Goal: Task Accomplishment & Management: Use online tool/utility

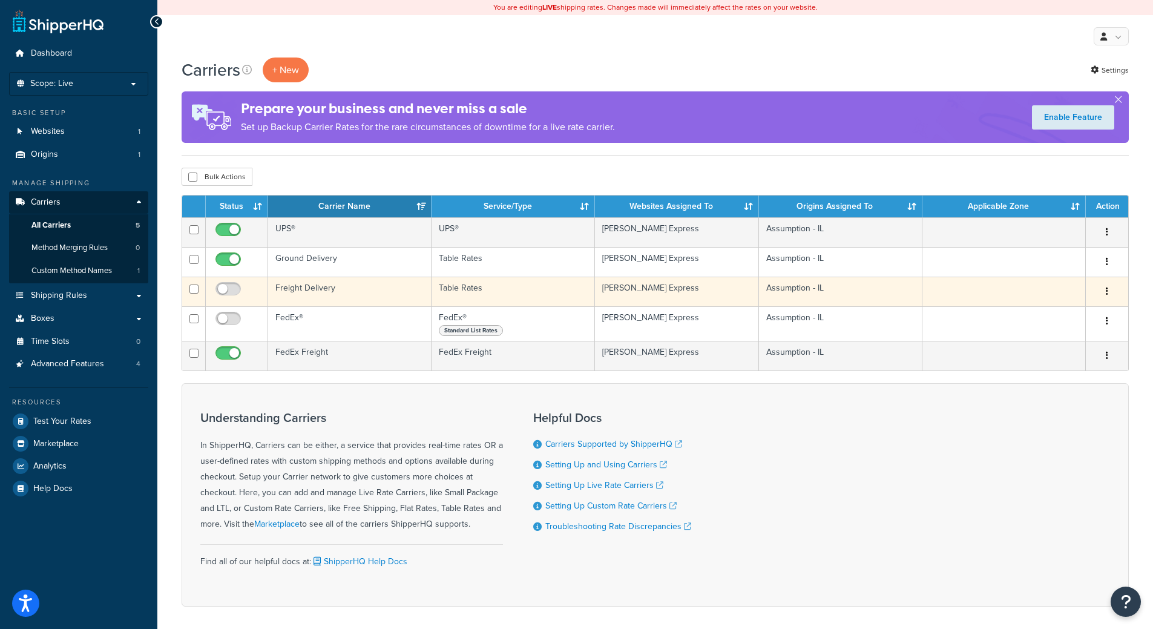
click at [478, 295] on td "Table Rates" at bounding box center [513, 292] width 163 height 30
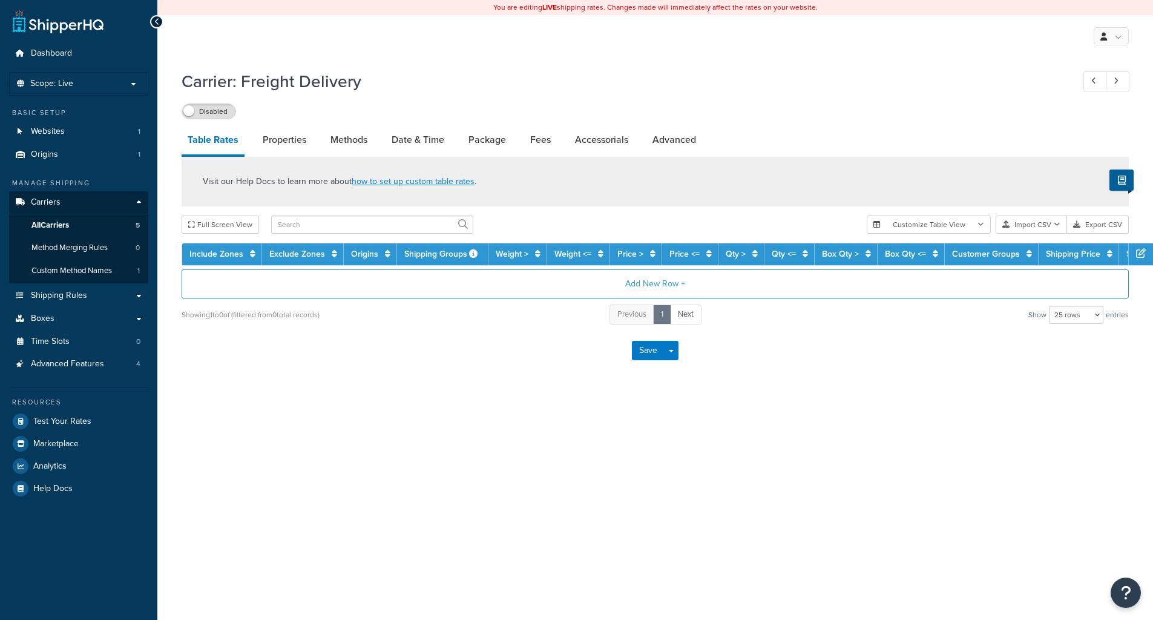
select select "25"
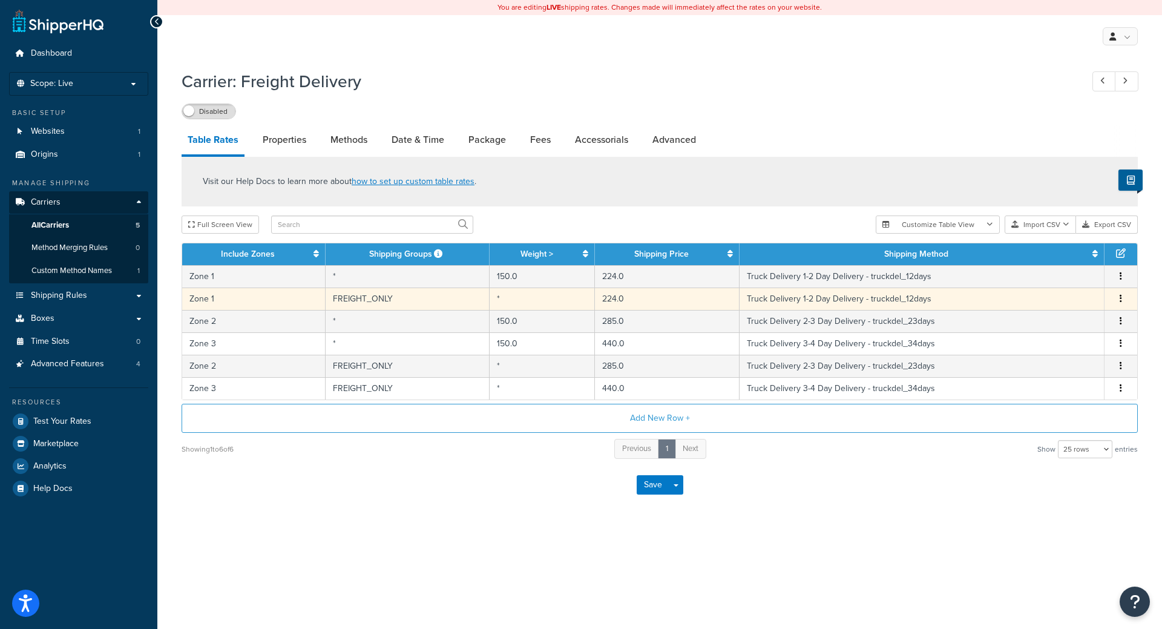
click at [1123, 298] on button "button" at bounding box center [1121, 298] width 10 height 13
click at [1057, 293] on div "Duplicate" at bounding box center [1059, 299] width 86 height 25
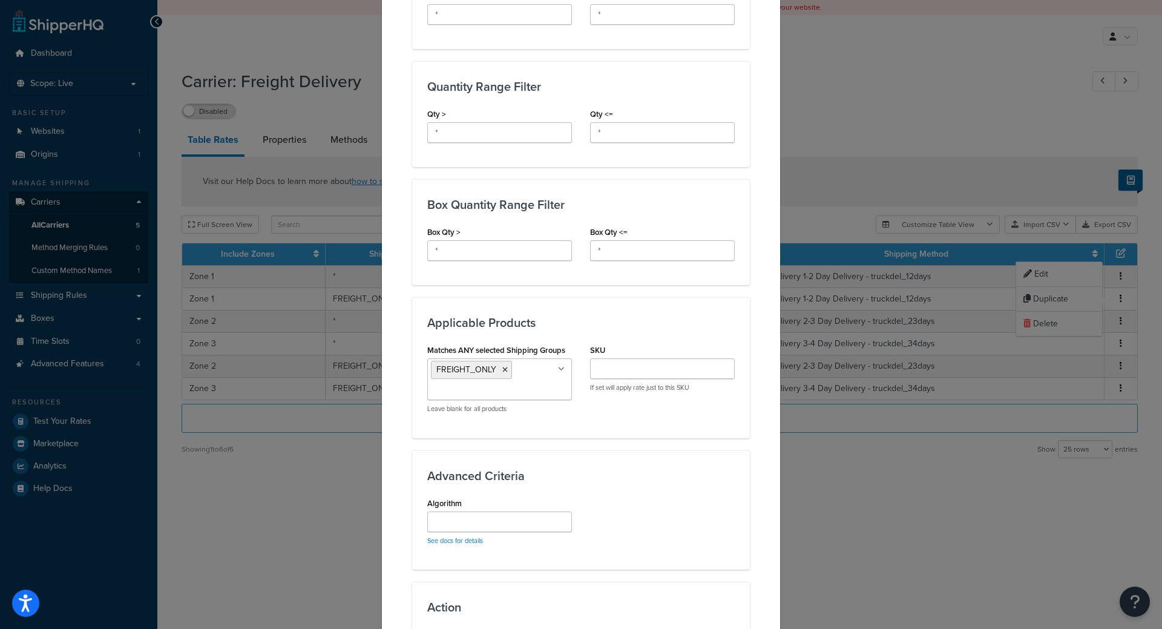
scroll to position [654, 0]
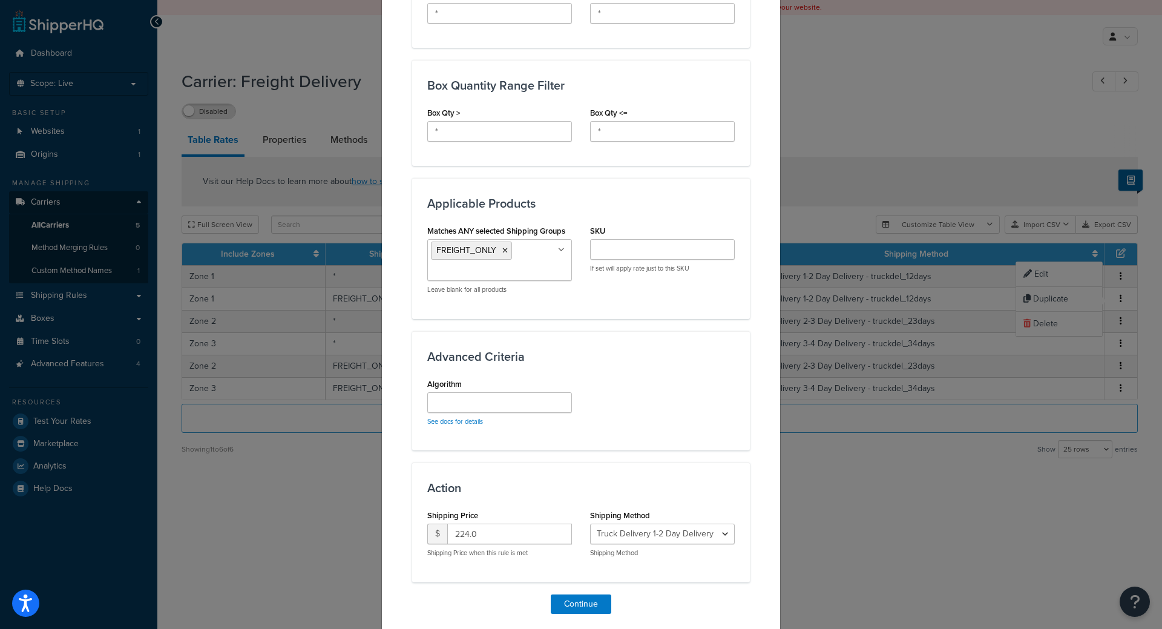
click at [514, 240] on ul "FREIGHT_ONLY" at bounding box center [499, 260] width 145 height 42
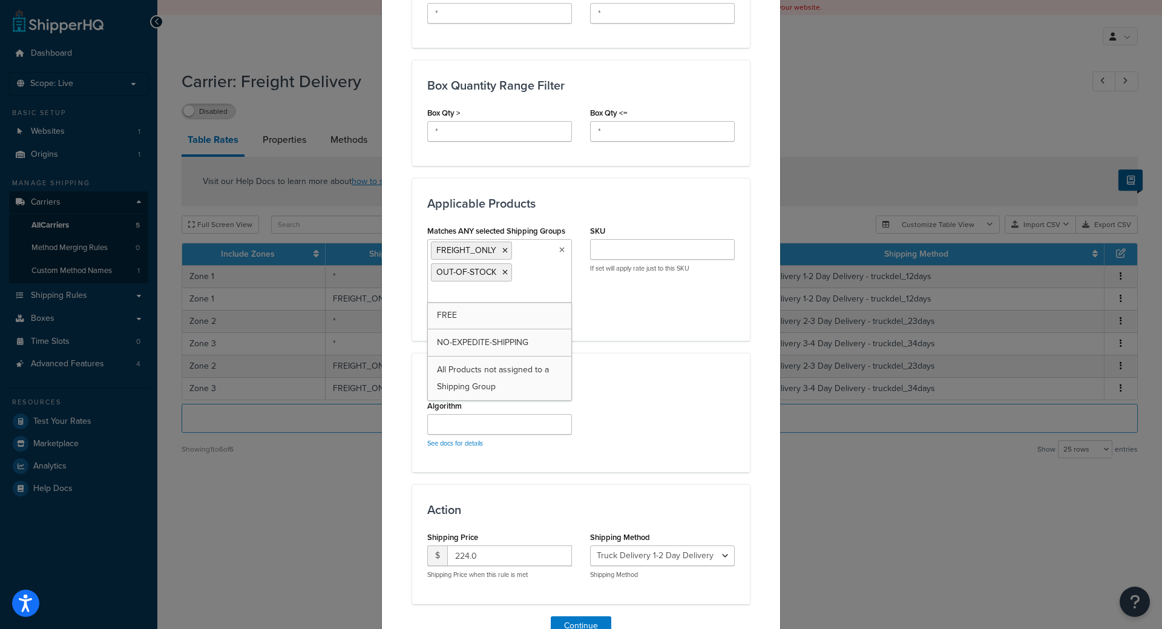
click at [653, 300] on div "Matches ANY selected Shipping Groups FREIGHT_ONLY OUT-OF-STOCK FREE NO-EXPEDITE…" at bounding box center [581, 273] width 326 height 103
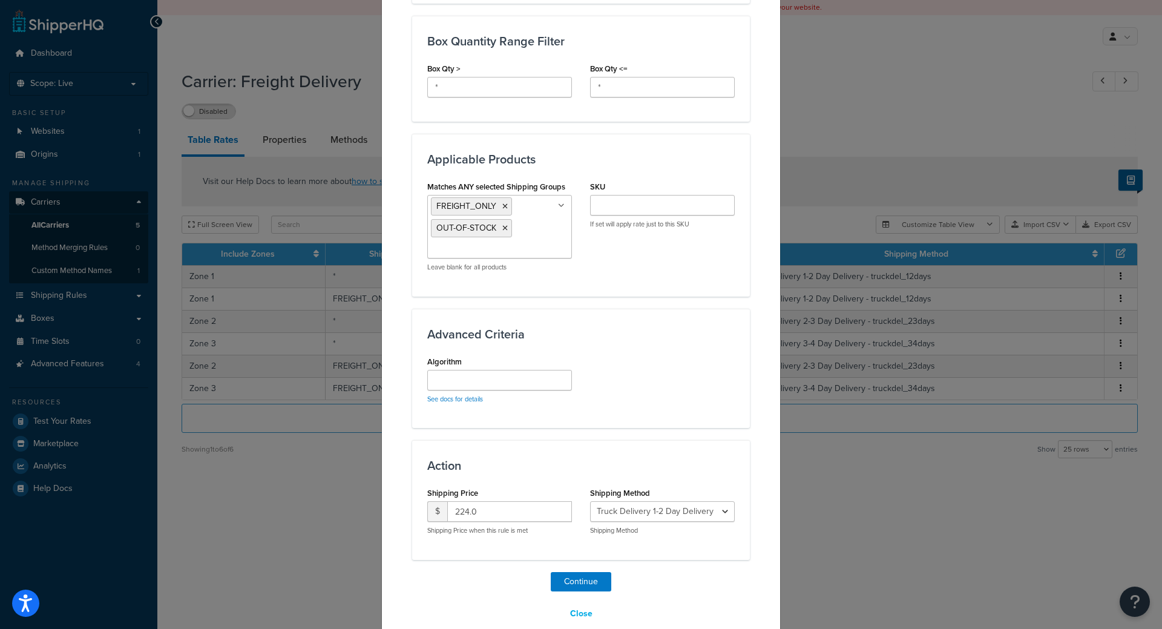
scroll to position [718, 0]
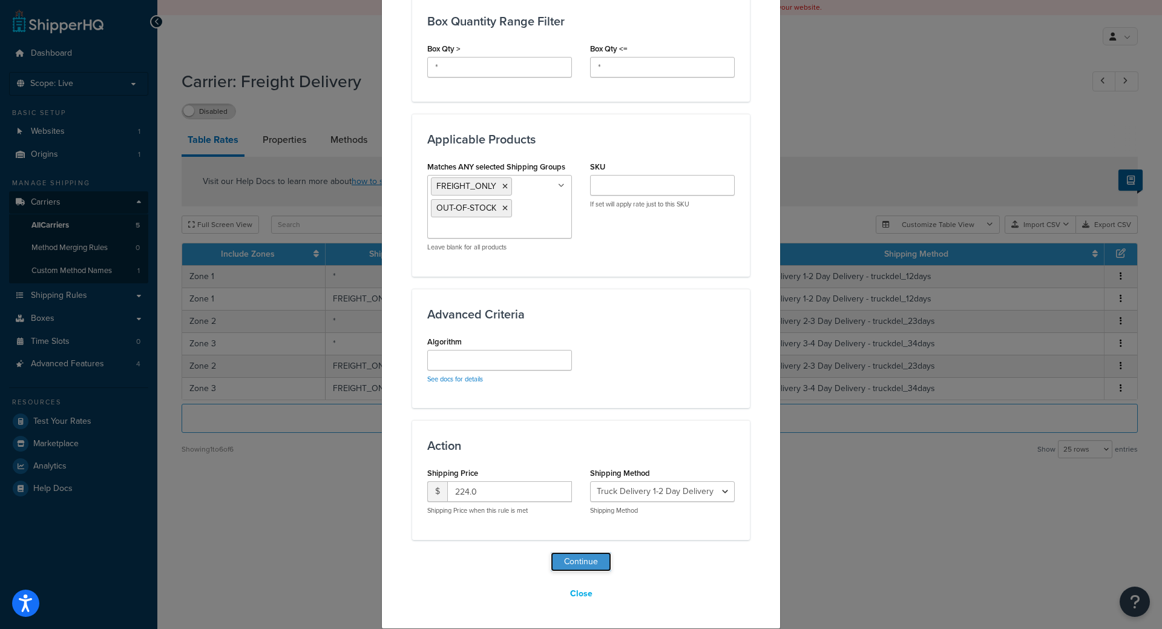
click at [585, 560] on button "Continue" at bounding box center [581, 561] width 61 height 19
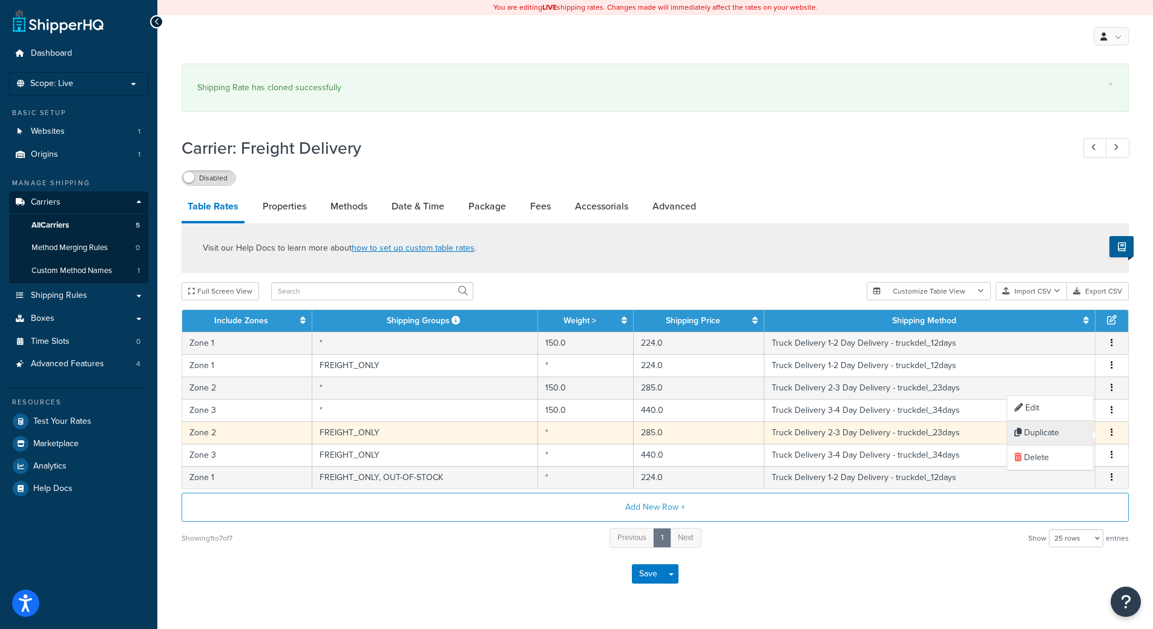
click at [1051, 428] on div "Duplicate" at bounding box center [1050, 433] width 86 height 25
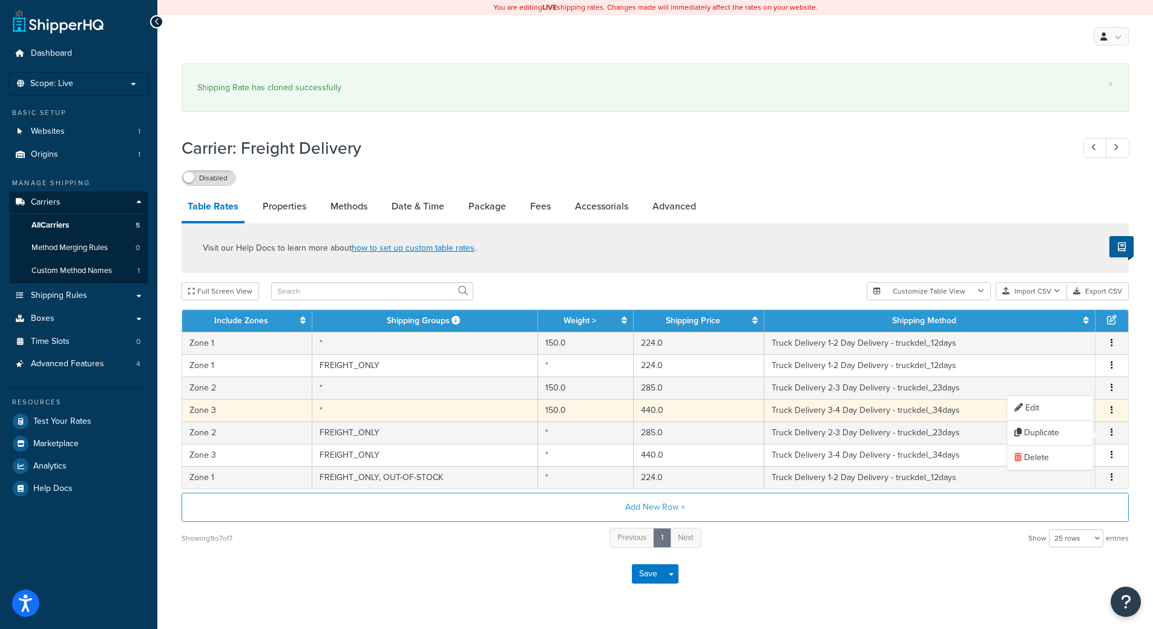
select select "14775"
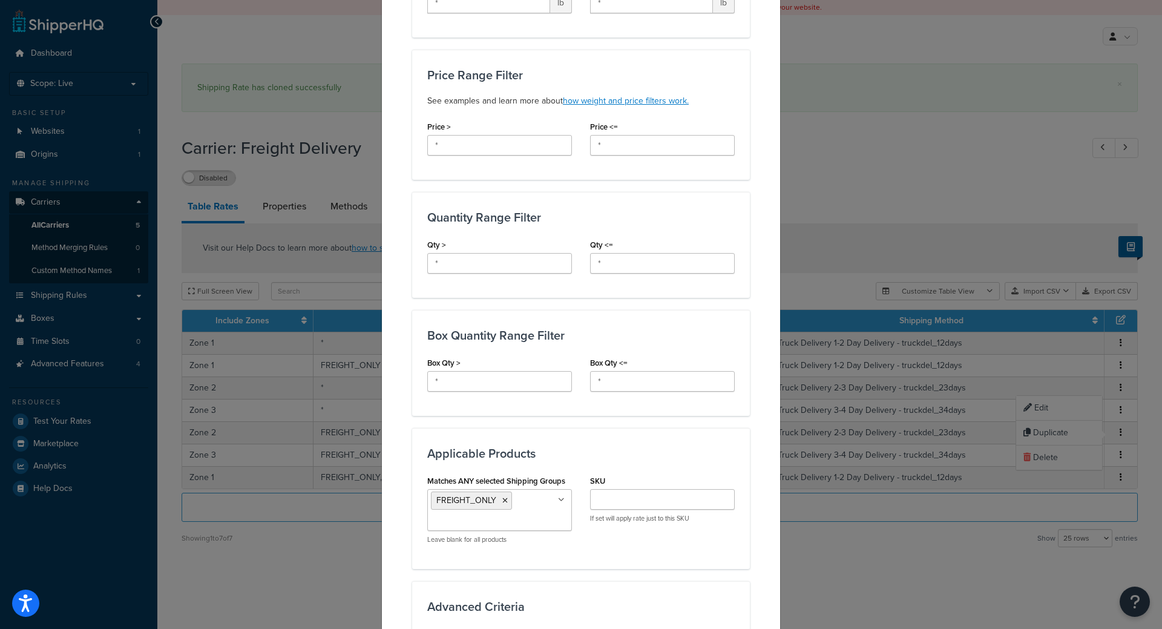
scroll to position [436, 0]
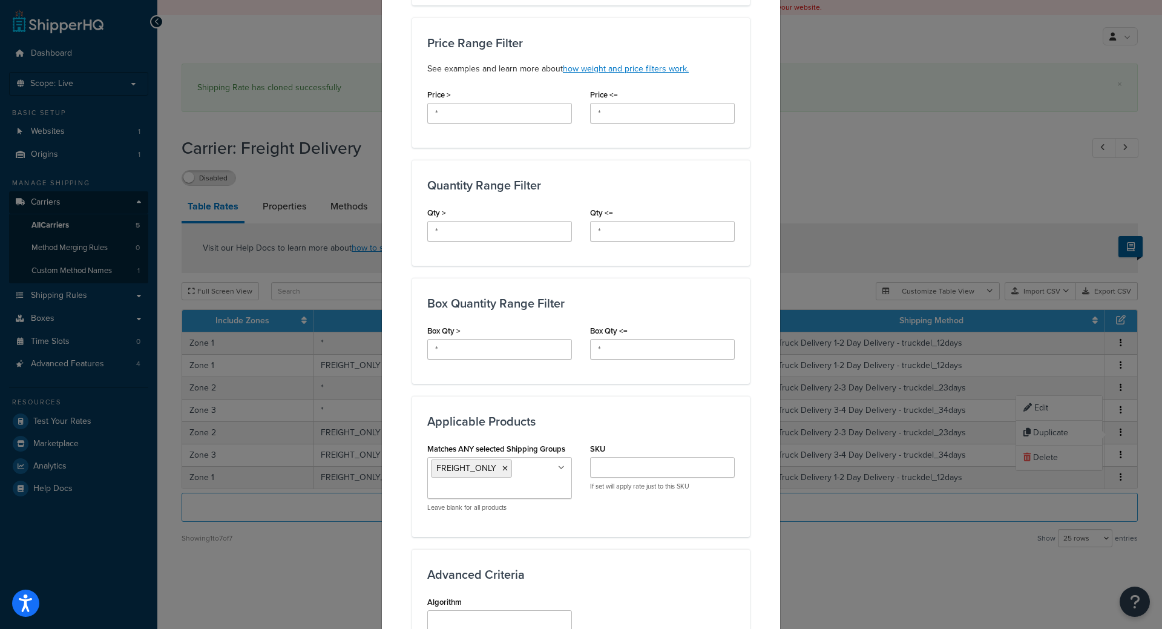
click at [521, 464] on ul "FREIGHT_ONLY" at bounding box center [499, 478] width 145 height 42
type input "ou"
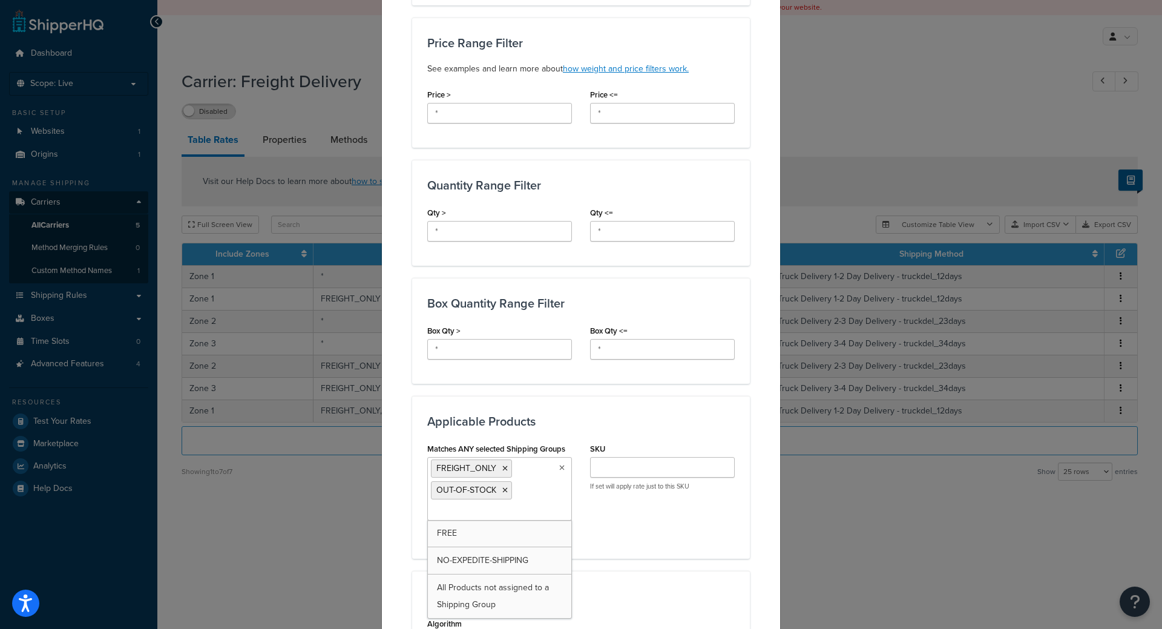
scroll to position [718, 0]
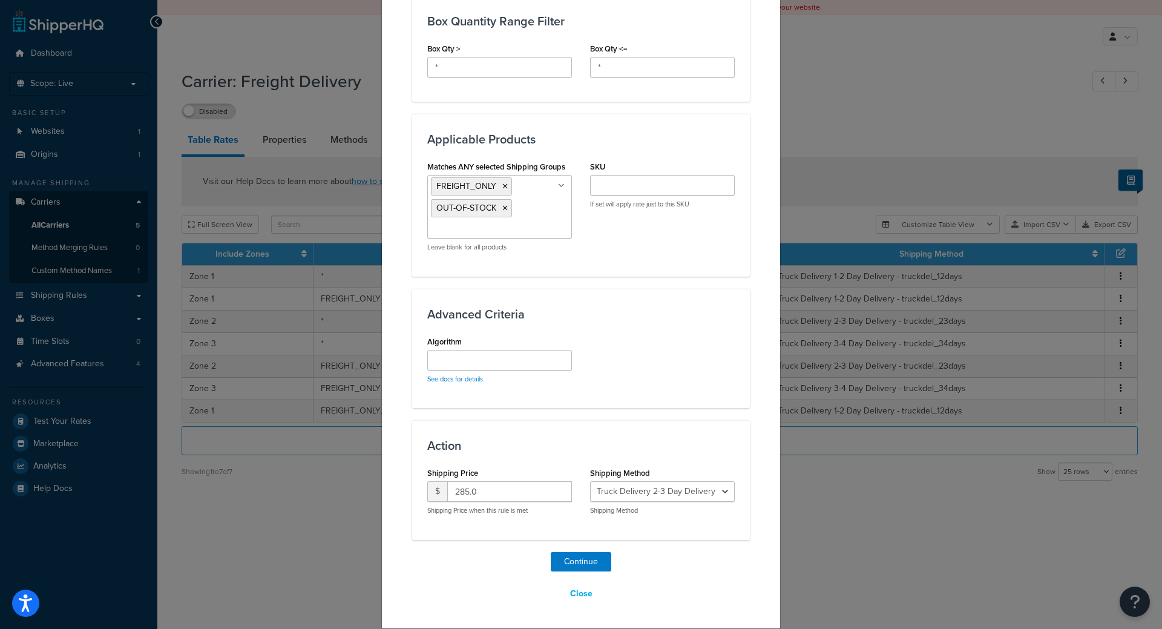
click at [677, 438] on div "Action Shipping Price $ 285.0 Shipping Price when this rule is met Shipping Met…" at bounding box center [581, 479] width 338 height 119
click at [578, 554] on button "Continue" at bounding box center [581, 561] width 61 height 19
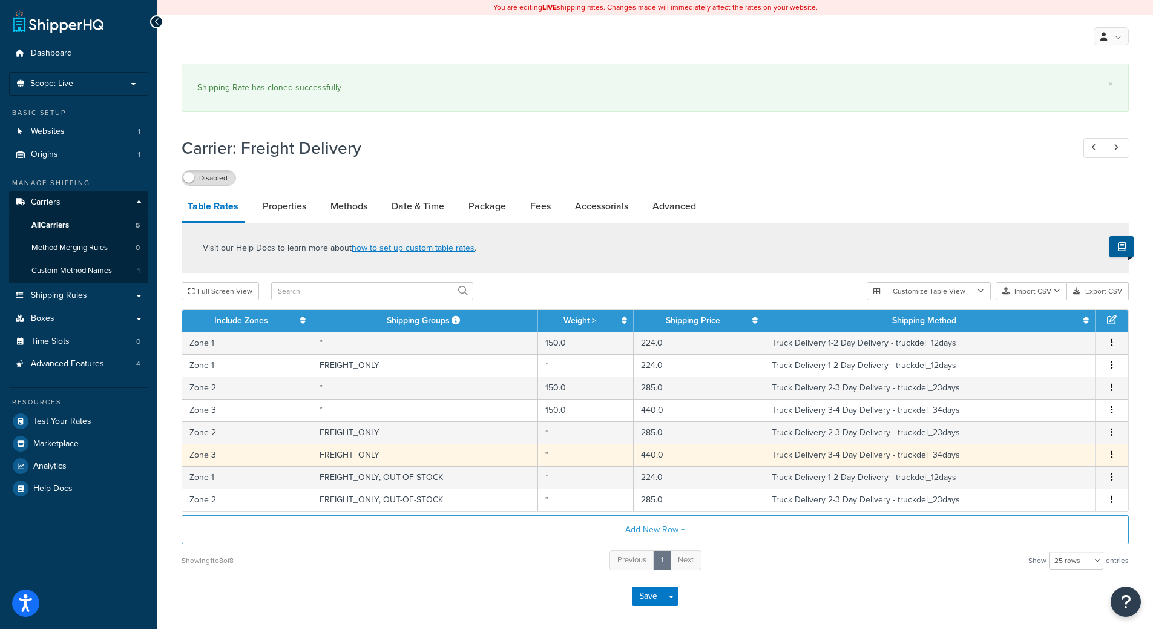
click at [1111, 450] on button "button" at bounding box center [1112, 454] width 10 height 13
click at [1032, 455] on div "Duplicate" at bounding box center [1050, 455] width 86 height 25
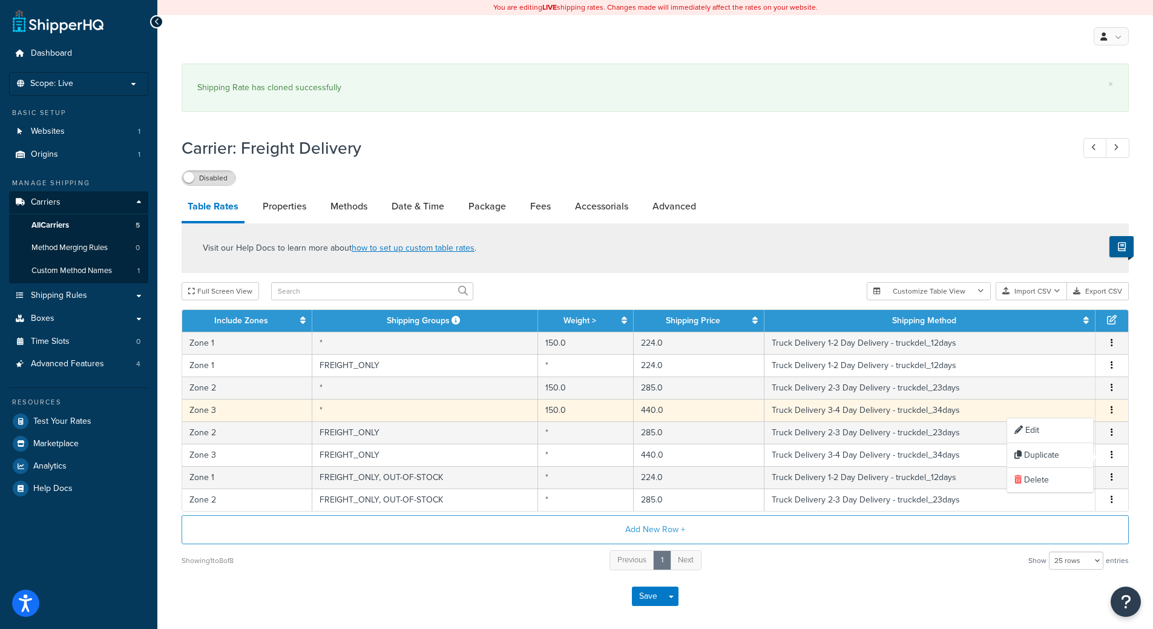
select select "14776"
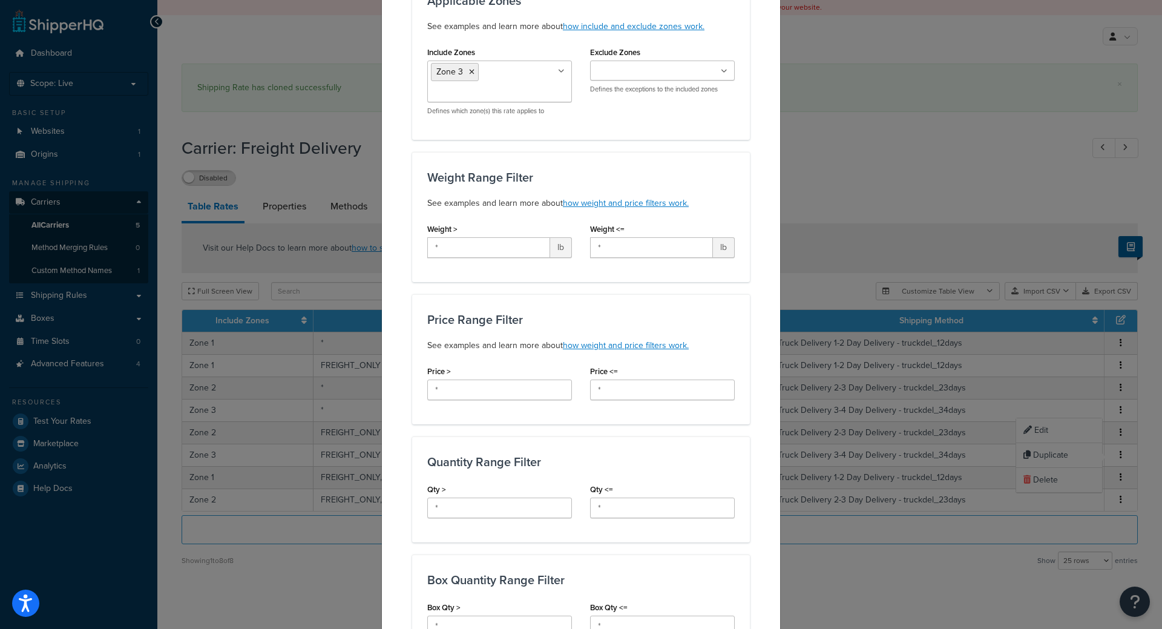
scroll to position [363, 0]
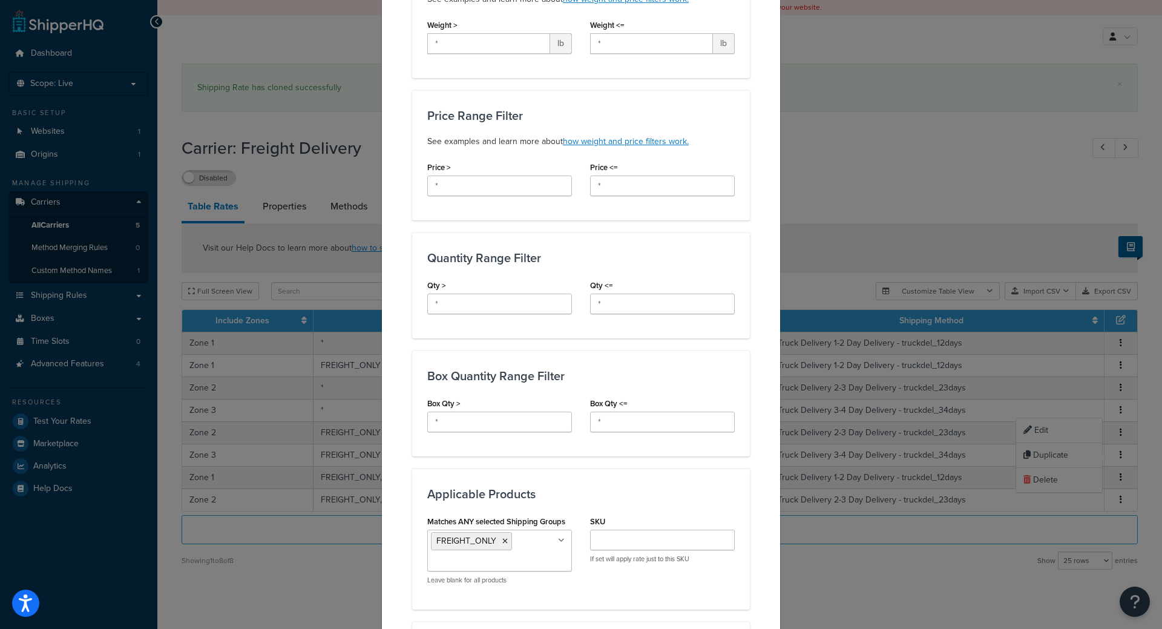
click at [524, 539] on ul "FREIGHT_ONLY" at bounding box center [499, 551] width 145 height 42
type input "ou"
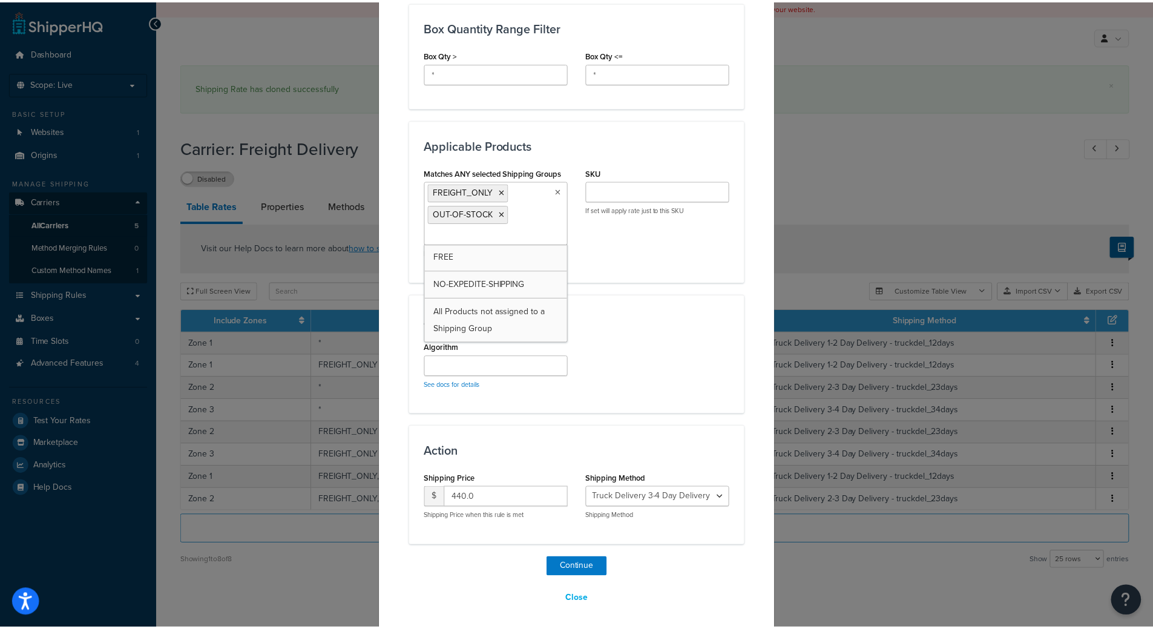
scroll to position [718, 0]
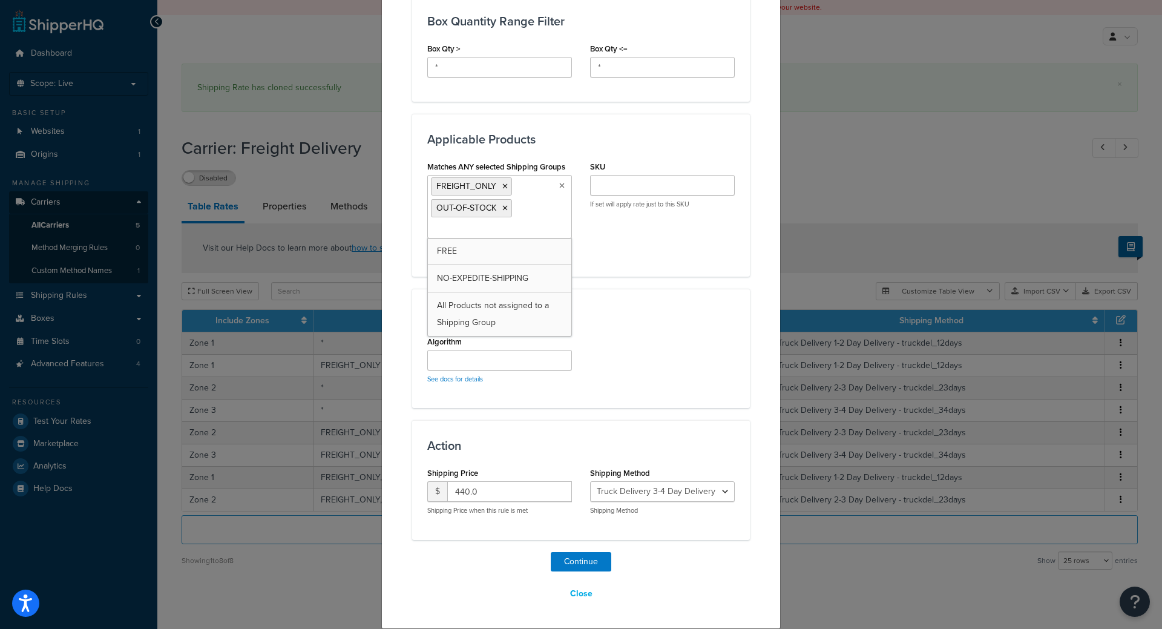
click at [592, 358] on div "Algorithm See docs for details" at bounding box center [581, 363] width 326 height 60
click at [559, 566] on button "Continue" at bounding box center [581, 561] width 61 height 19
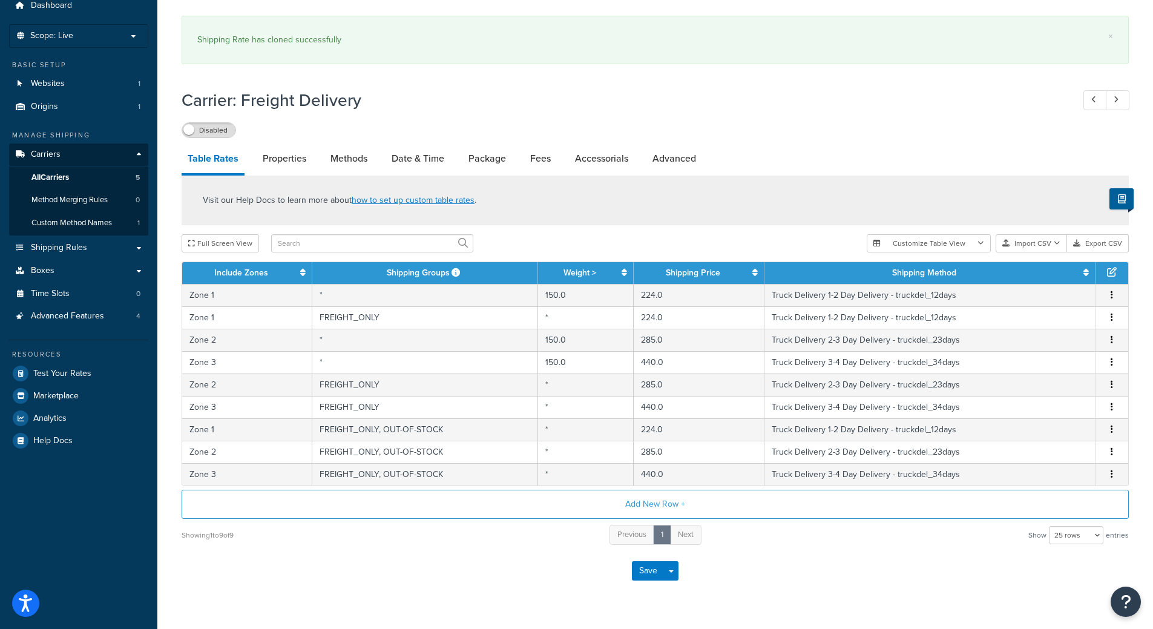
scroll to position [75, 0]
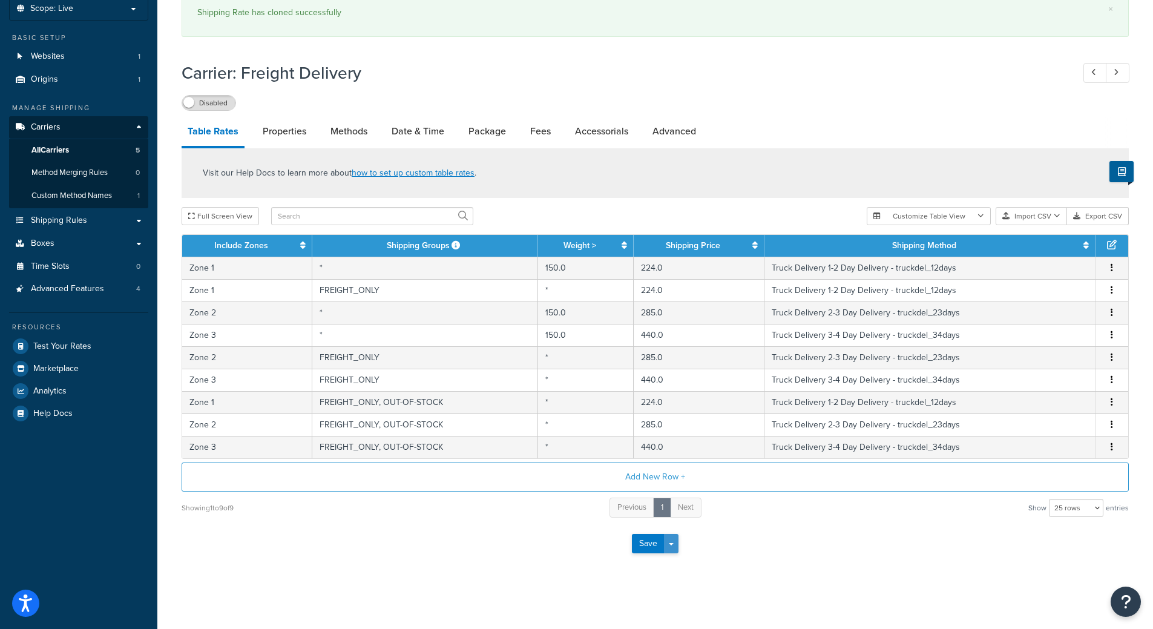
click at [675, 540] on button "Save Dropdown" at bounding box center [671, 543] width 15 height 19
click at [617, 542] on div "Save Save Dropdown Save and Edit" at bounding box center [655, 544] width 947 height 50
click at [640, 537] on button "Save" at bounding box center [648, 543] width 33 height 19
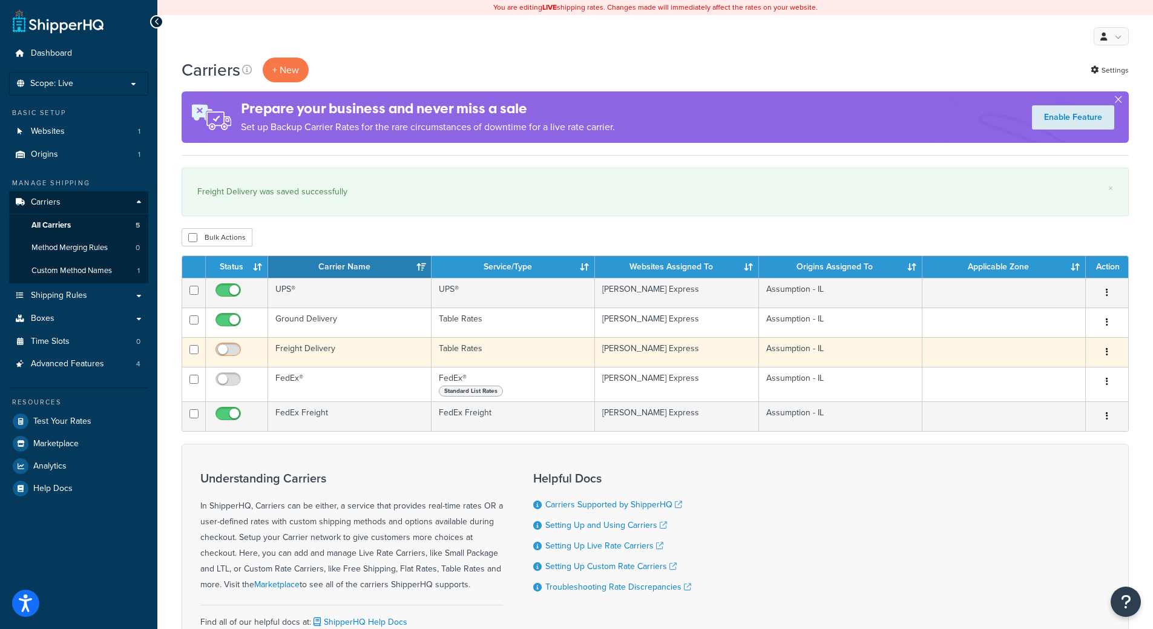
click at [234, 353] on input "checkbox" at bounding box center [229, 352] width 33 height 15
checkbox input "true"
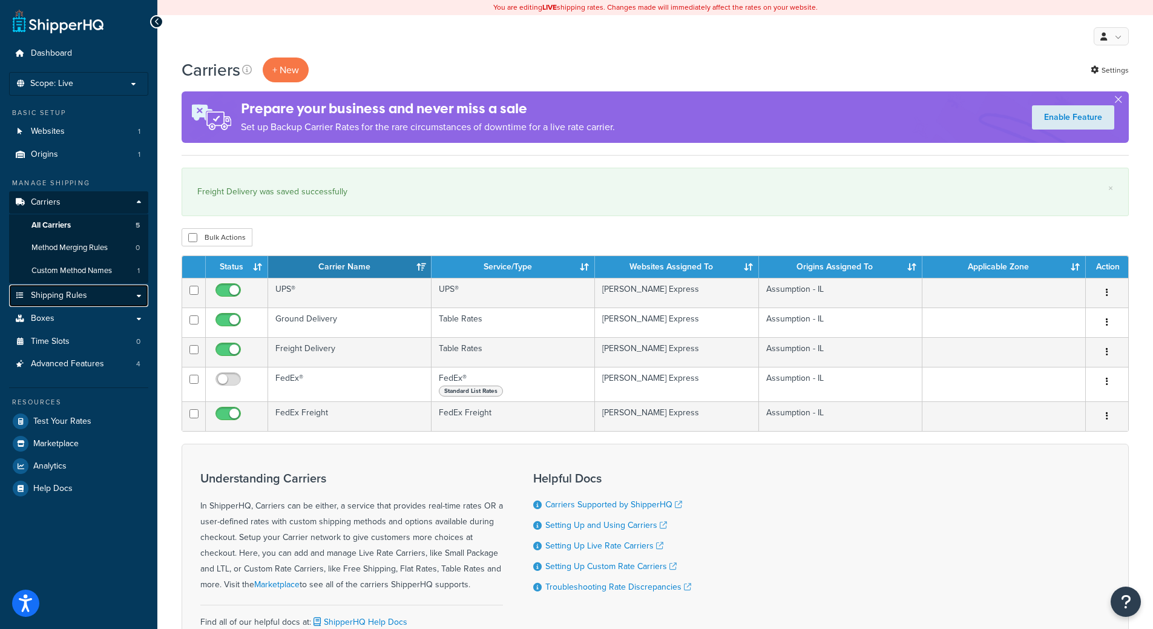
click at [87, 301] on link "Shipping Rules" at bounding box center [78, 295] width 139 height 22
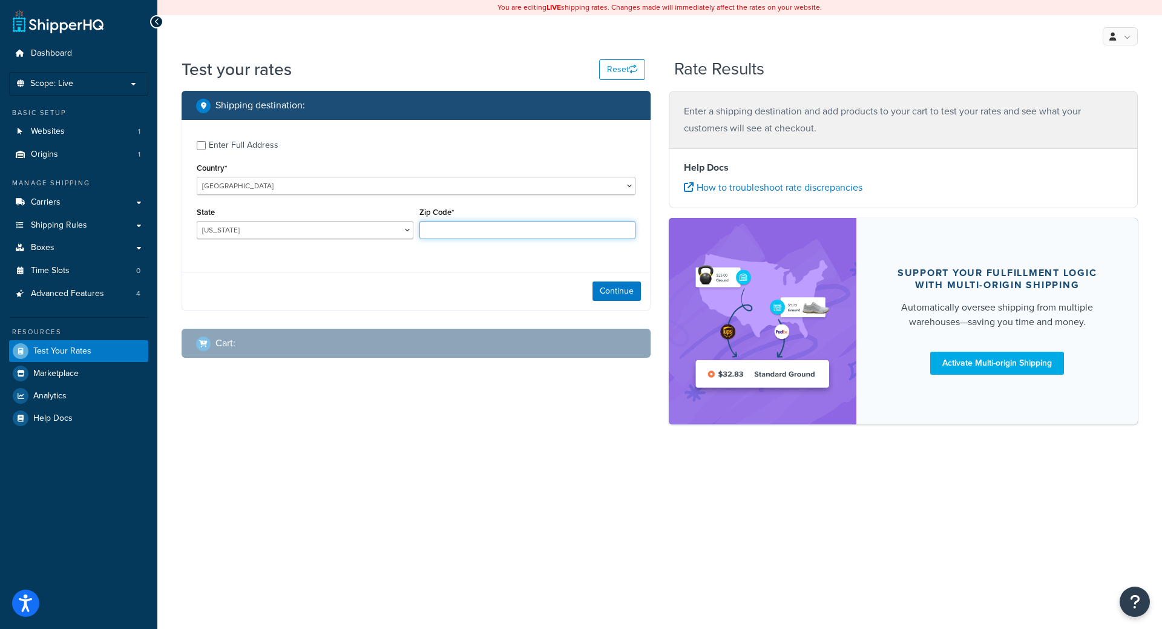
click at [450, 238] on input "Zip Code*" at bounding box center [527, 230] width 217 height 18
paste input "71847"
type input "71847"
select select "AR"
click at [197, 221] on select "Alabama Alaska American Samoa Arizona Arkansas Armed Forces Americas Armed Forc…" at bounding box center [305, 230] width 217 height 18
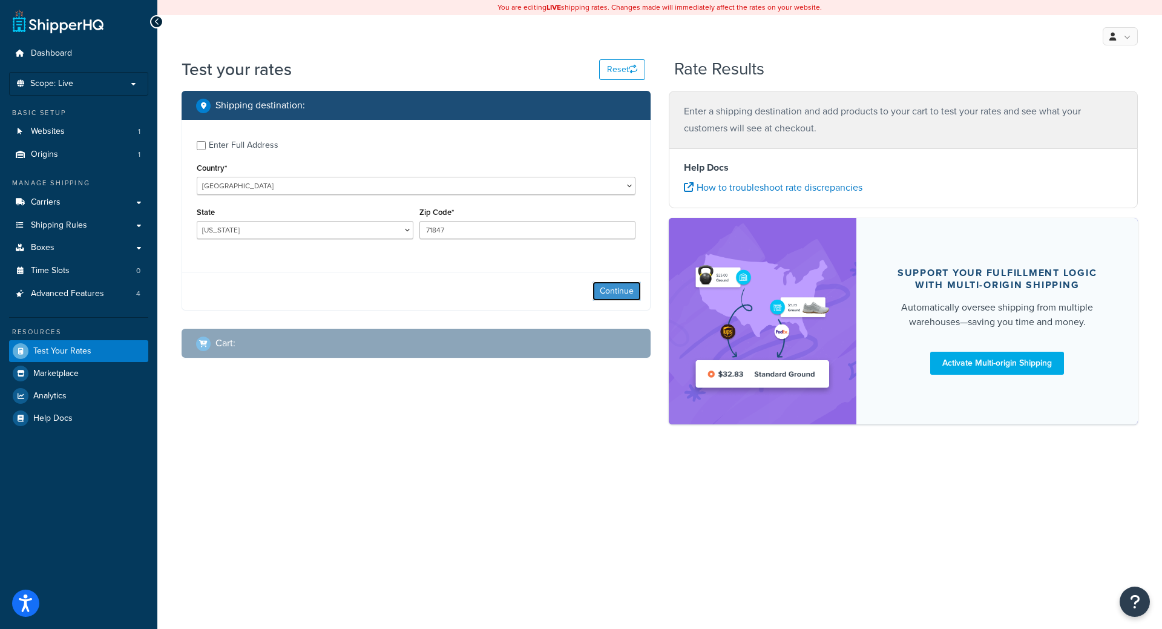
drag, startPoint x: 621, startPoint y: 284, endPoint x: 614, endPoint y: 286, distance: 6.8
click at [622, 284] on button "Continue" at bounding box center [616, 290] width 48 height 19
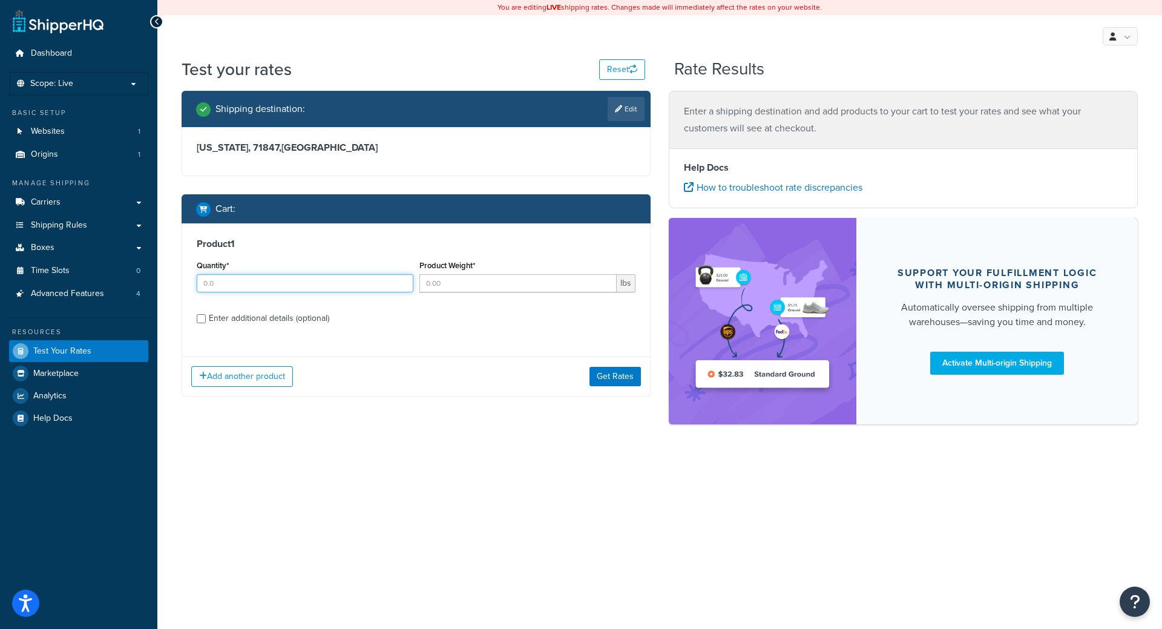
click at [228, 290] on input "Quantity*" at bounding box center [305, 283] width 217 height 18
type input "1"
click at [447, 288] on input "Product Weight*" at bounding box center [518, 283] width 198 height 18
type input "45"
click at [278, 321] on div "Enter additional details (optional)" at bounding box center [269, 318] width 120 height 17
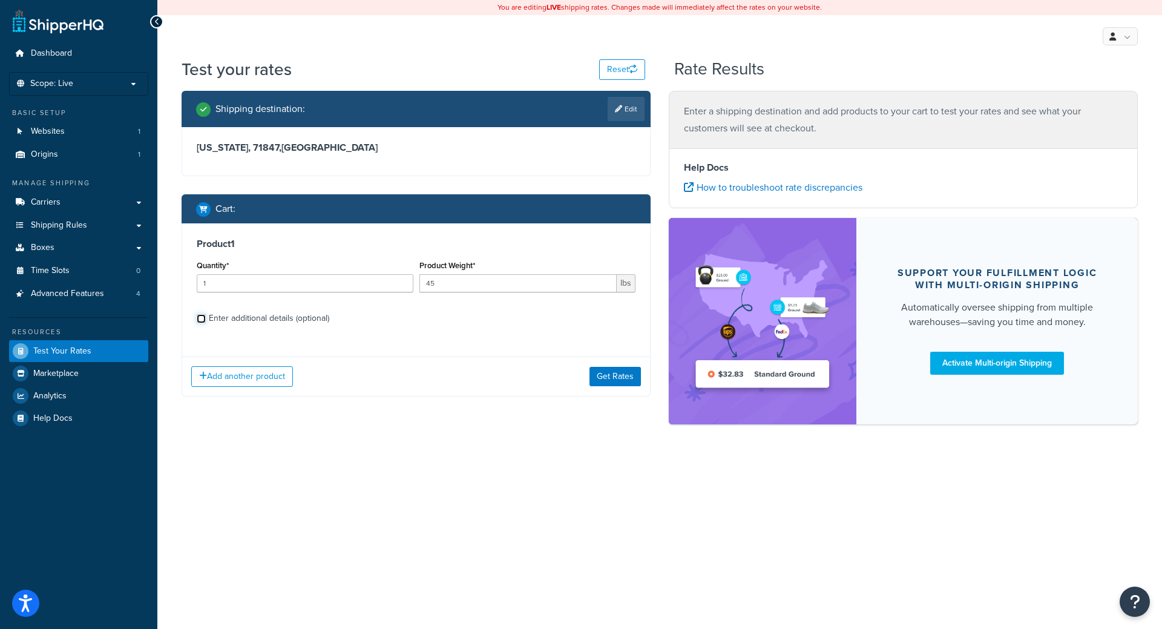
click at [206, 321] on input "Enter additional details (optional)" at bounding box center [201, 318] width 9 height 9
checkbox input "true"
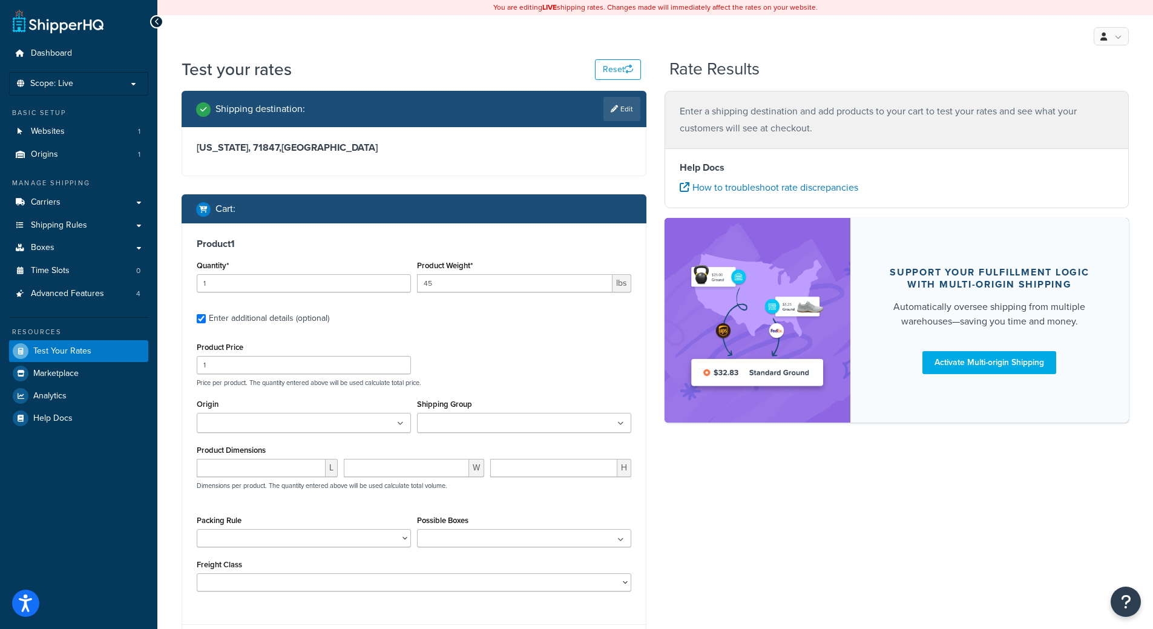
click at [436, 422] on input "Shipping Group" at bounding box center [474, 423] width 107 height 13
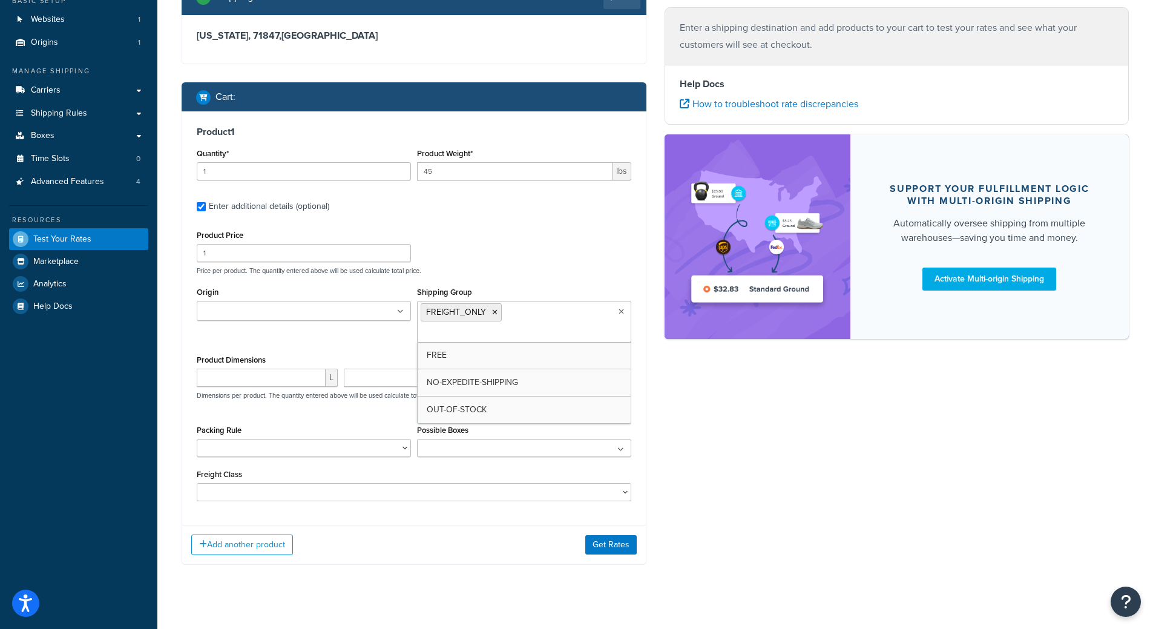
click at [721, 521] on div "Shipping destination : Edit Arkansas, 71847 , United States Cart : Product 1 Qu…" at bounding box center [654, 281] width 965 height 604
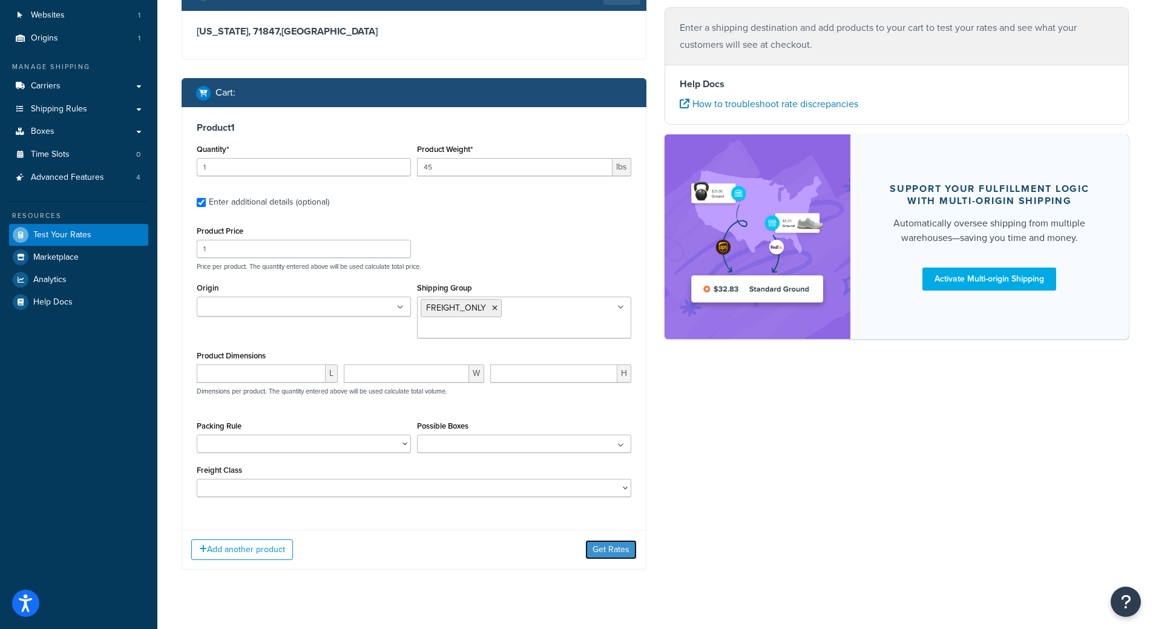
click at [615, 545] on button "Get Rates" at bounding box center [610, 549] width 51 height 19
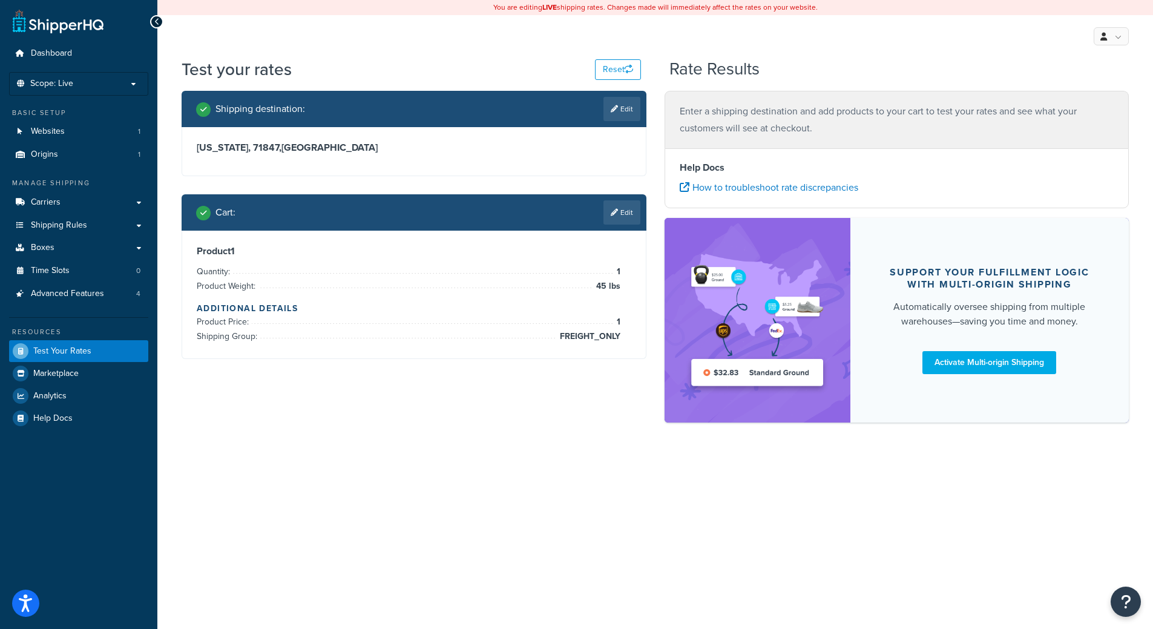
scroll to position [0, 0]
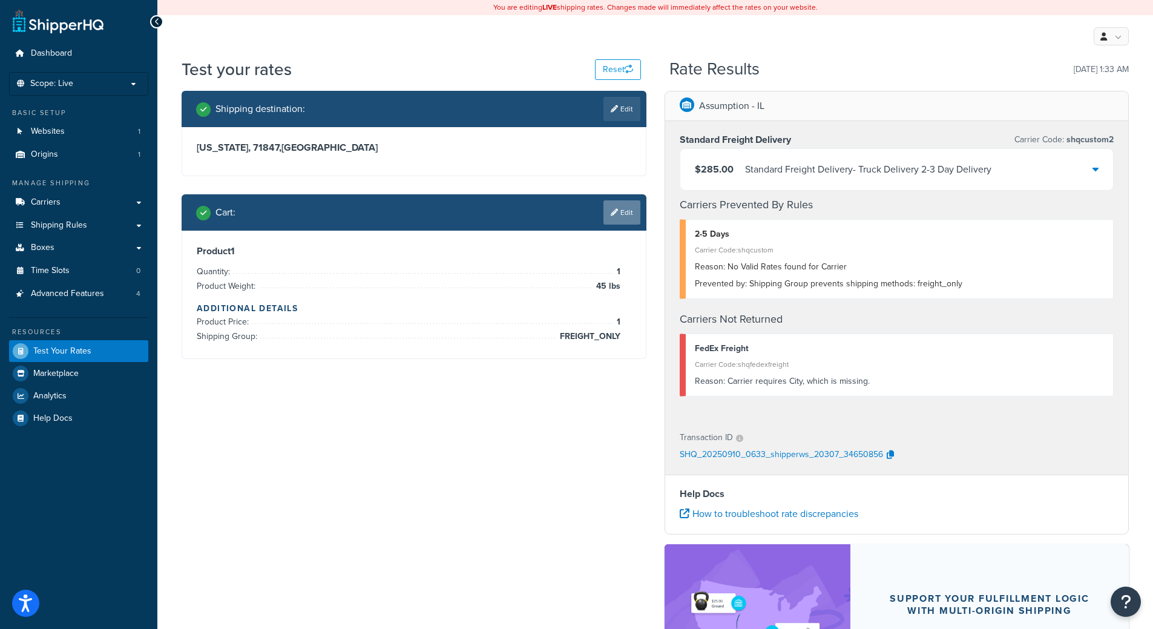
click at [619, 205] on link "Edit" at bounding box center [621, 212] width 37 height 24
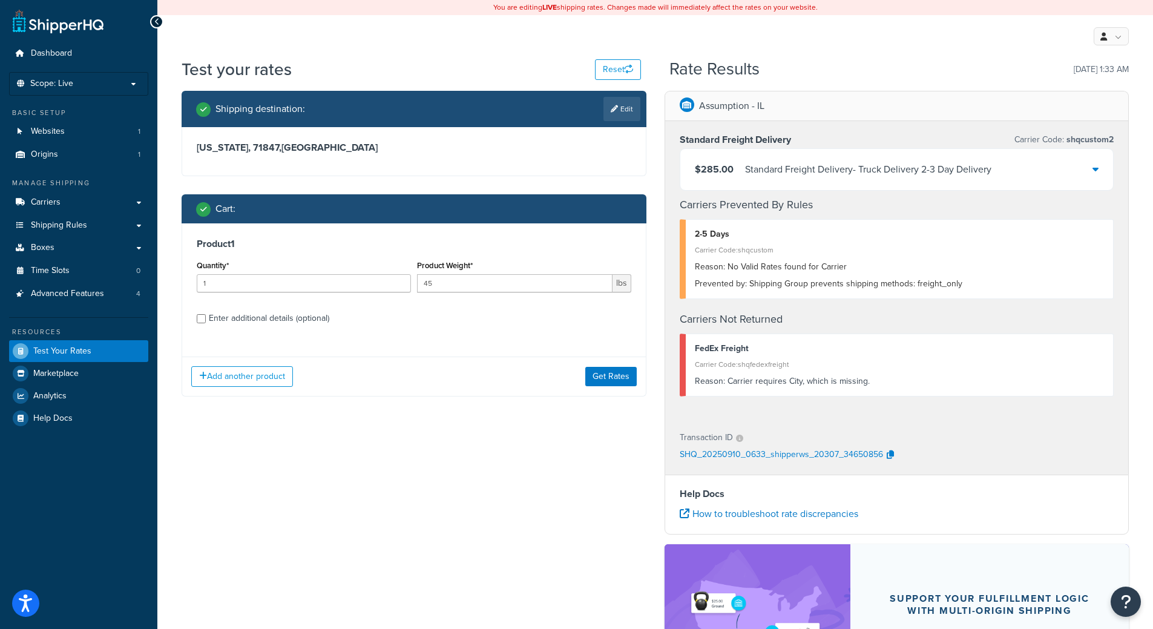
click at [222, 318] on div "Enter additional details (optional)" at bounding box center [269, 318] width 120 height 17
click at [206, 318] on input "Enter additional details (optional)" at bounding box center [201, 318] width 9 height 9
checkbox input "true"
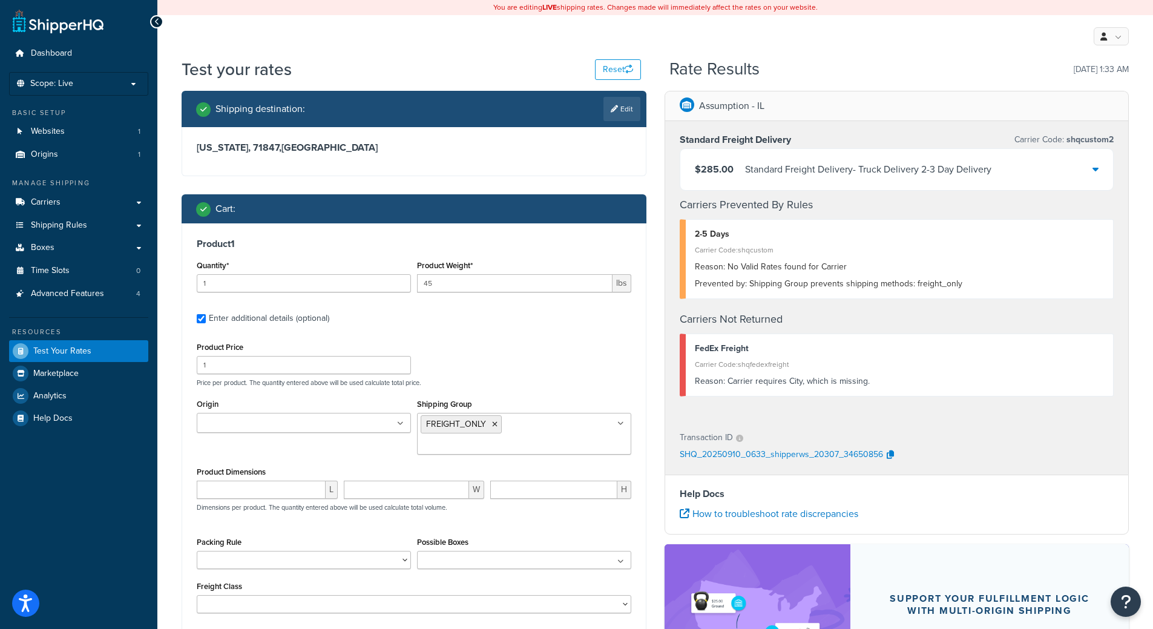
click at [517, 419] on ul "FREIGHT_ONLY" at bounding box center [524, 434] width 214 height 42
click at [537, 369] on div "Product Price 1 Price per product. The quantity entered above will be used calc…" at bounding box center [414, 363] width 441 height 48
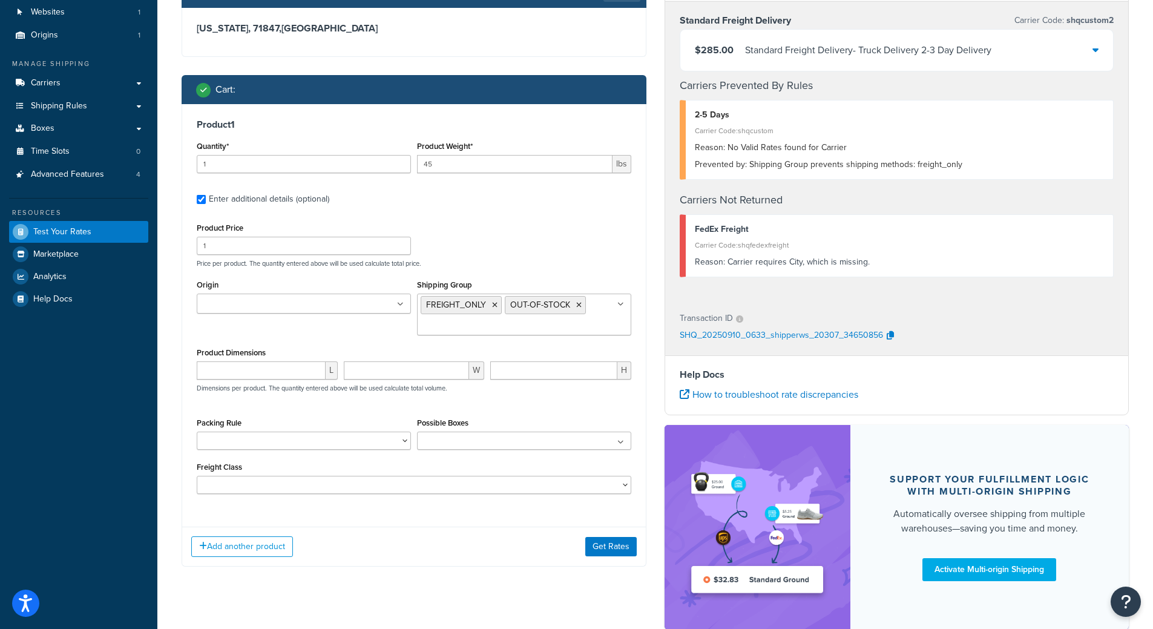
scroll to position [192, 0]
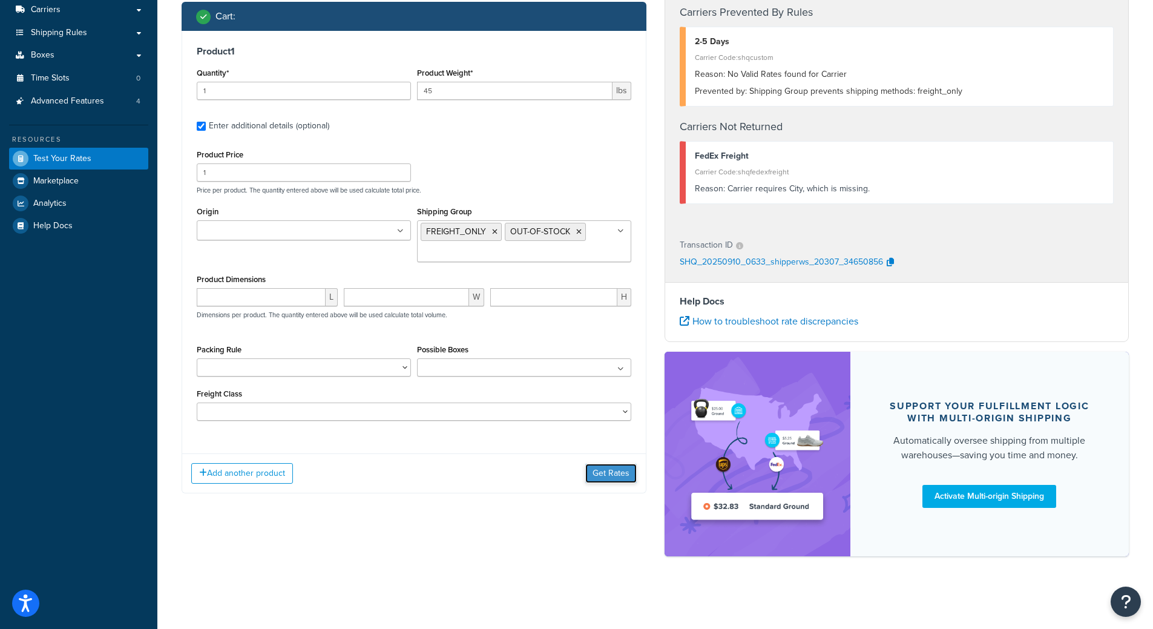
click at [604, 468] on button "Get Rates" at bounding box center [610, 473] width 51 height 19
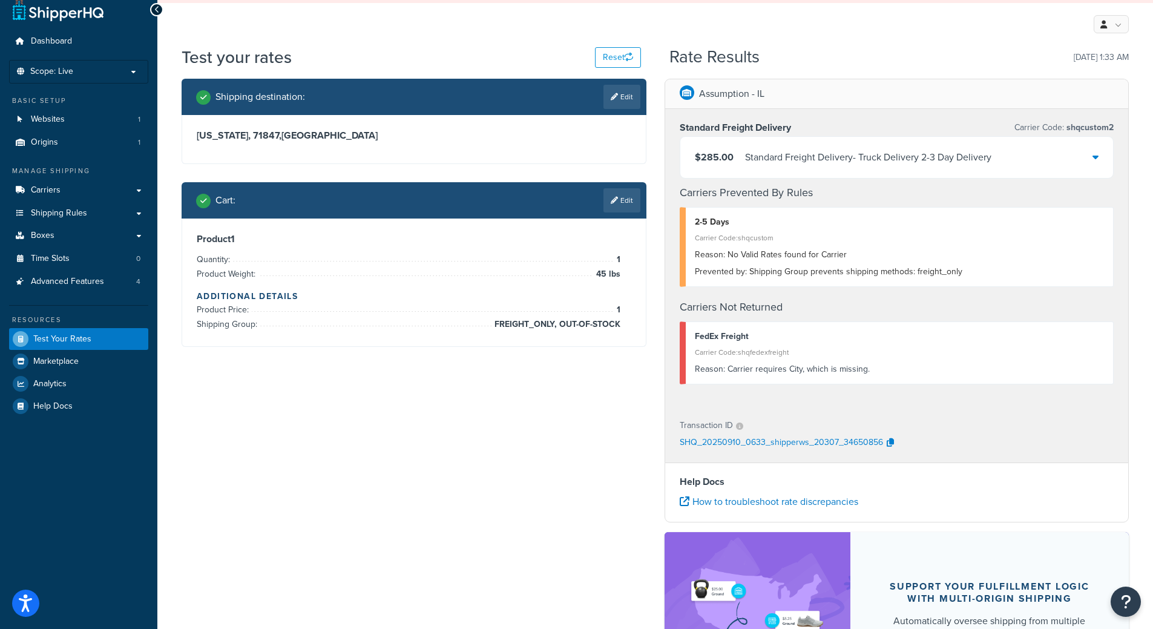
scroll to position [0, 0]
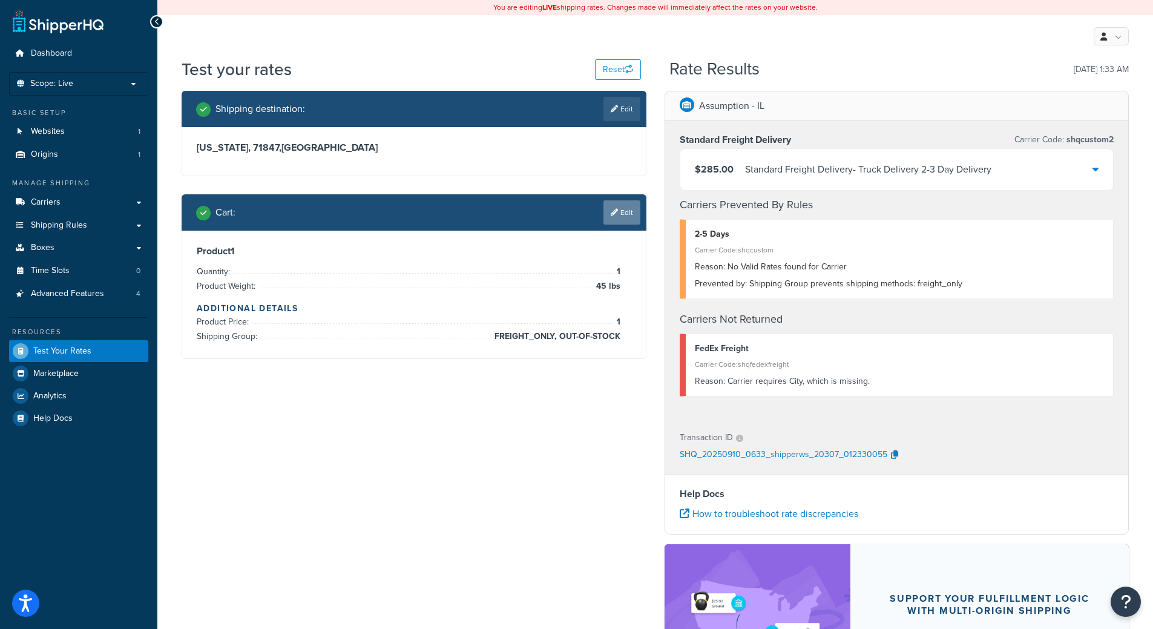
click at [613, 214] on icon at bounding box center [614, 212] width 7 height 7
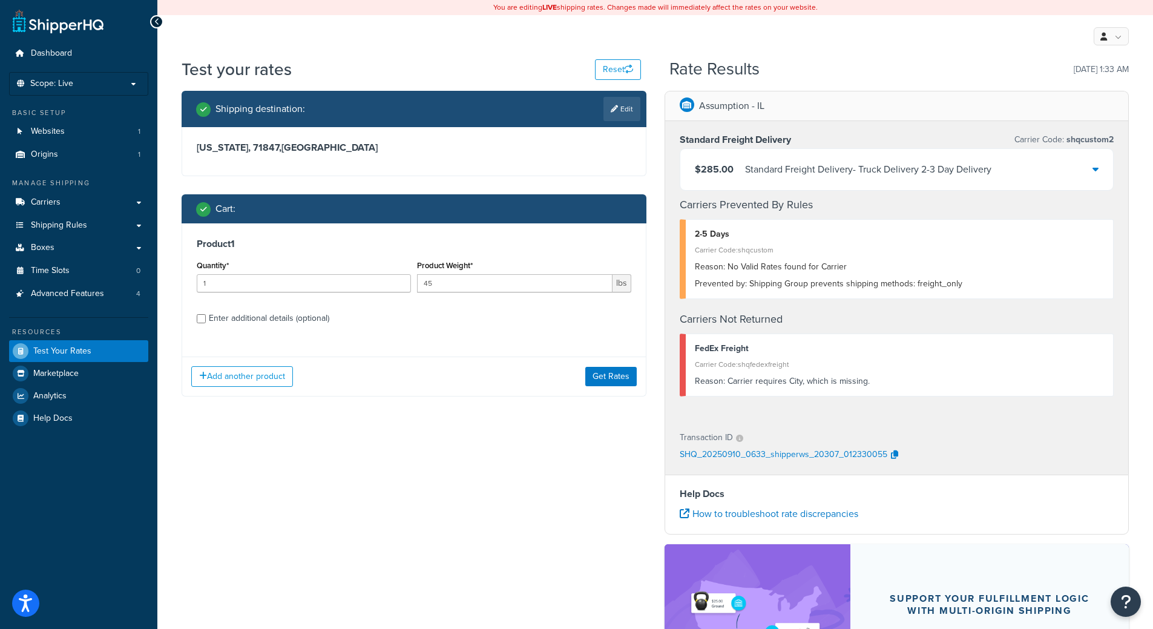
click at [235, 320] on div "Enter additional details (optional)" at bounding box center [269, 318] width 120 height 17
click at [206, 320] on input "Enter additional details (optional)" at bounding box center [201, 318] width 9 height 9
checkbox input "true"
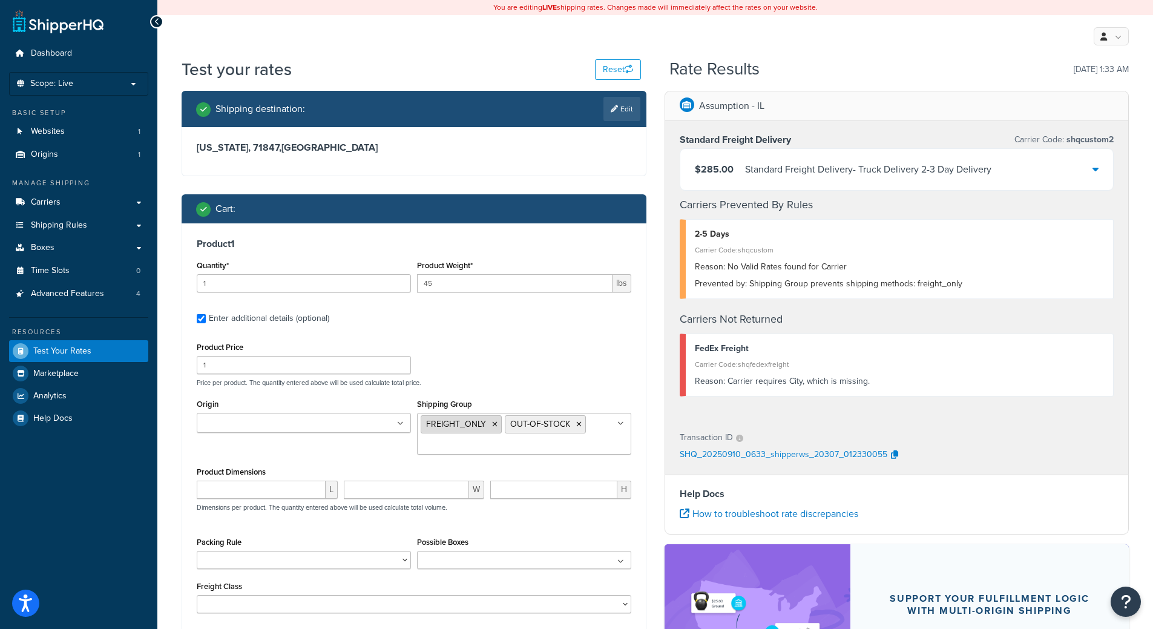
click at [495, 422] on icon at bounding box center [494, 424] width 5 height 7
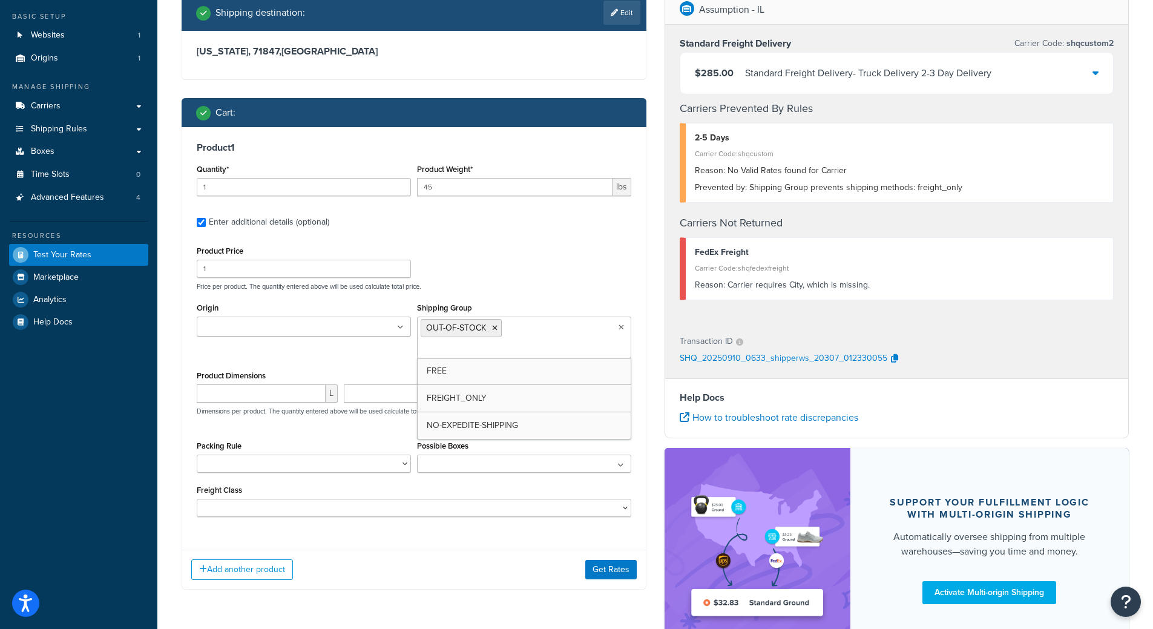
scroll to position [192, 0]
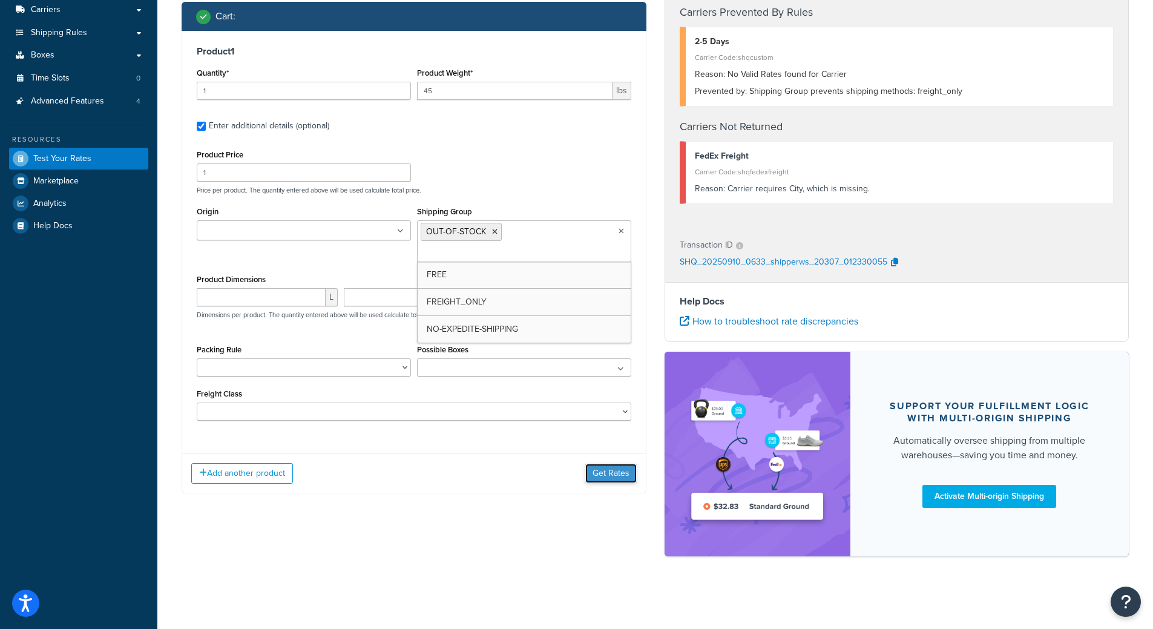
click at [600, 470] on button "Get Rates" at bounding box center [610, 473] width 51 height 19
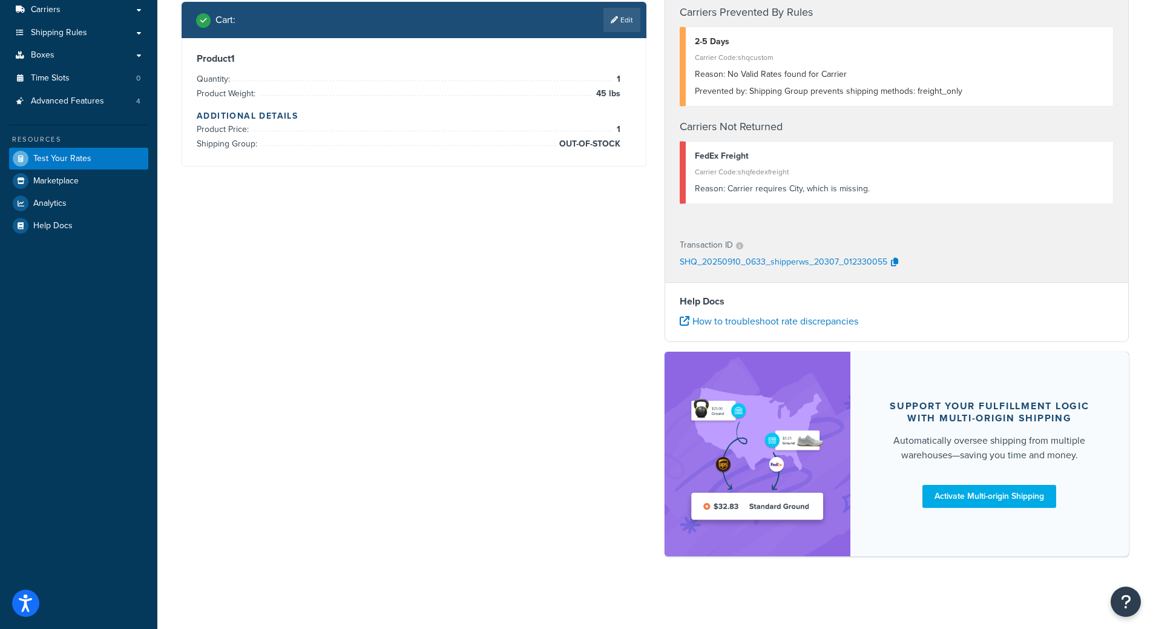
scroll to position [0, 0]
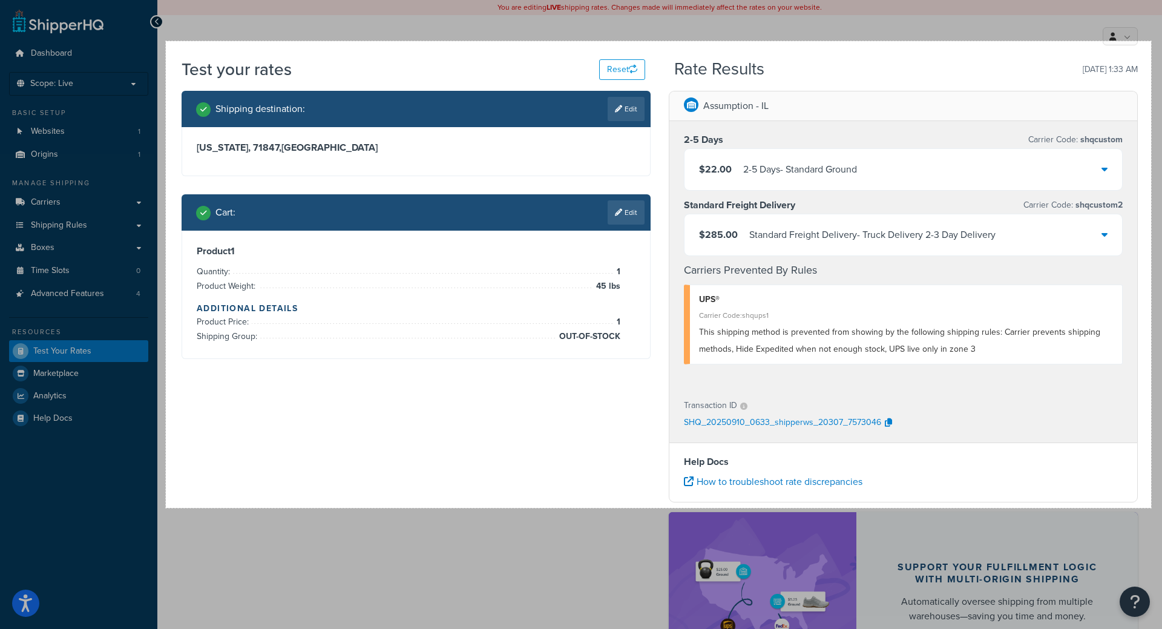
drag, startPoint x: 166, startPoint y: 41, endPoint x: 1151, endPoint y: 508, distance: 1090.2
click at [1151, 508] on div "1628 X 771" at bounding box center [581, 395] width 1162 height 791
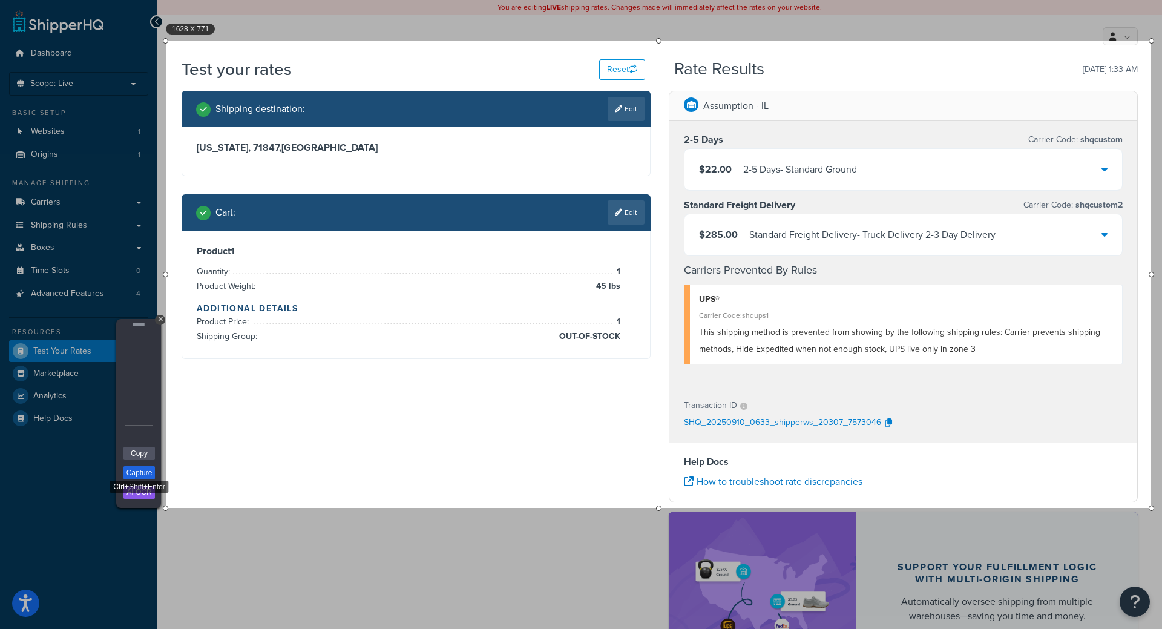
click at [136, 471] on link "Capture" at bounding box center [138, 472] width 31 height 13
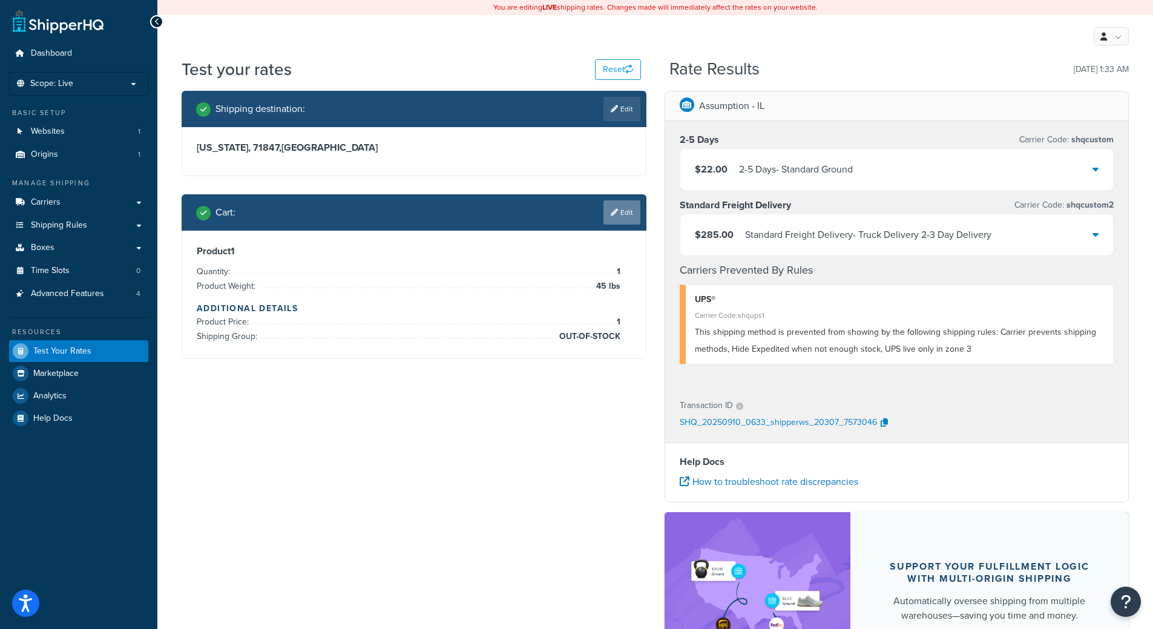
click at [623, 212] on link "Edit" at bounding box center [621, 212] width 37 height 24
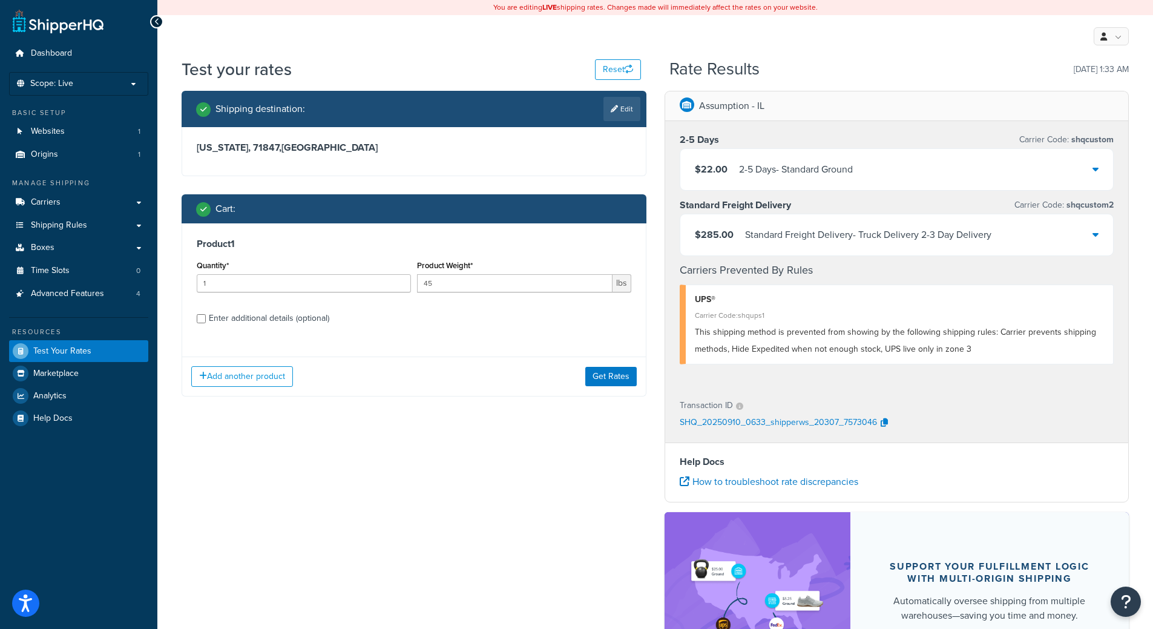
click at [230, 309] on label "Enter additional details (optional)" at bounding box center [420, 316] width 422 height 19
click at [206, 314] on input "Enter additional details (optional)" at bounding box center [201, 318] width 9 height 9
checkbox input "true"
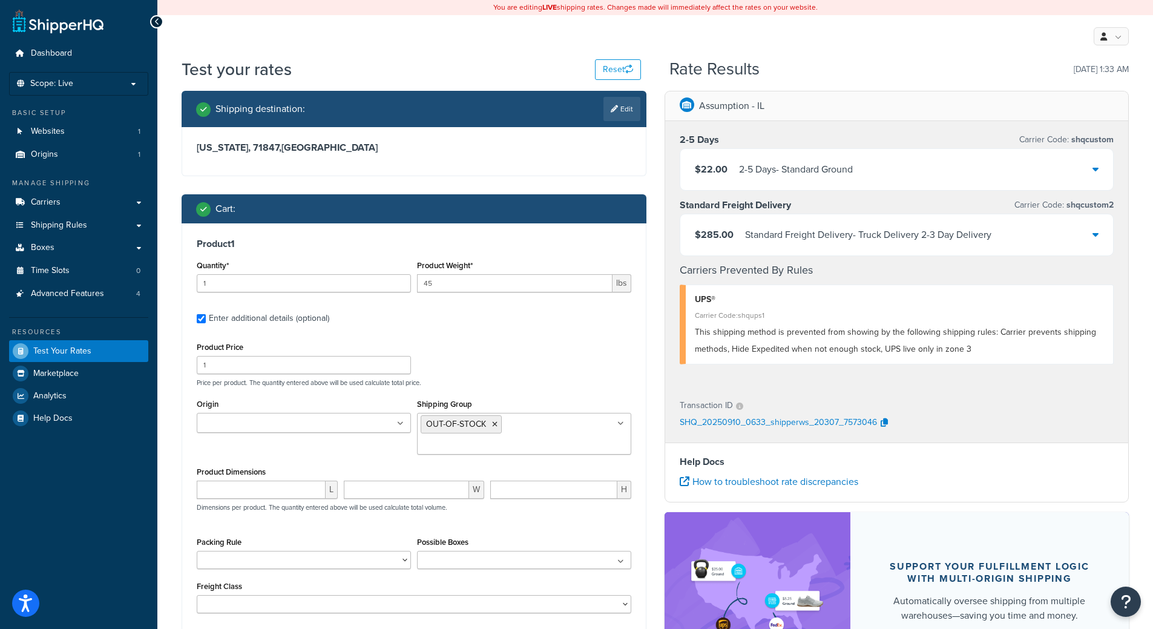
click at [551, 438] on ul "OUT-OF-STOCK" at bounding box center [524, 434] width 214 height 42
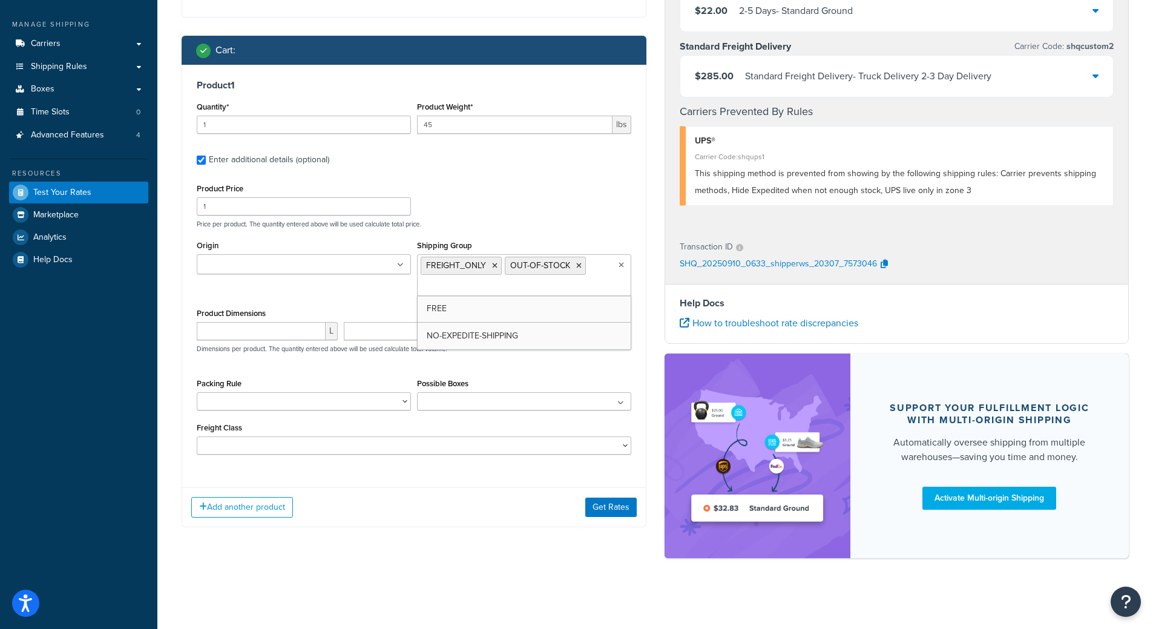
scroll to position [160, 0]
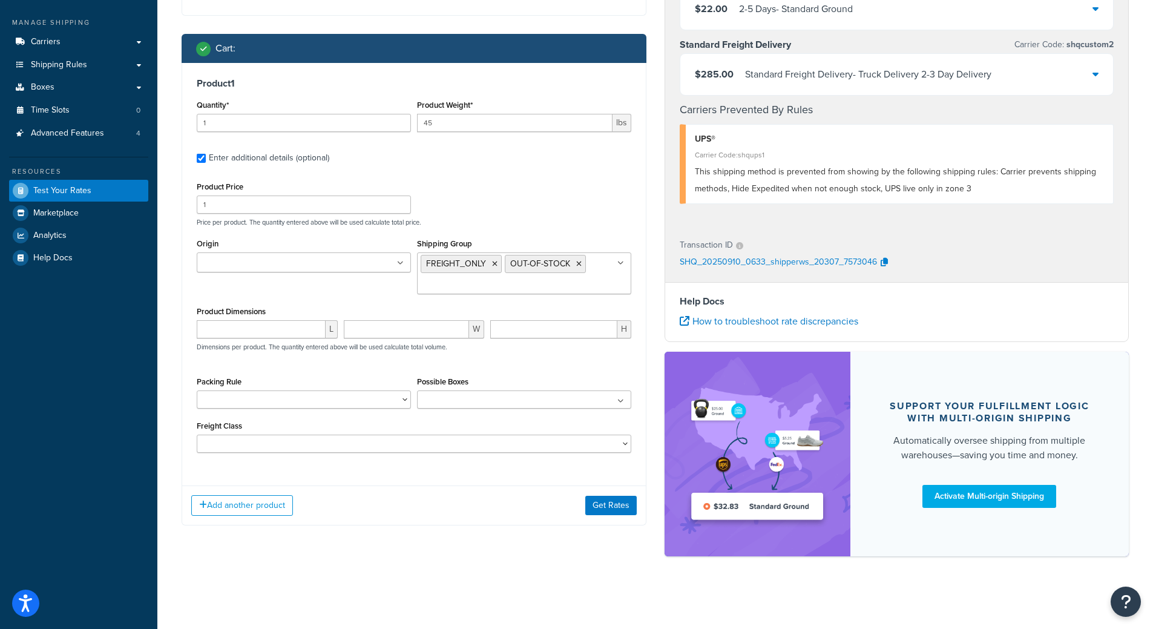
click at [596, 188] on div "Product Price 1 Price per product. The quantity entered above will be used calc…" at bounding box center [414, 203] width 441 height 48
click at [608, 511] on button "Get Rates" at bounding box center [610, 505] width 51 height 19
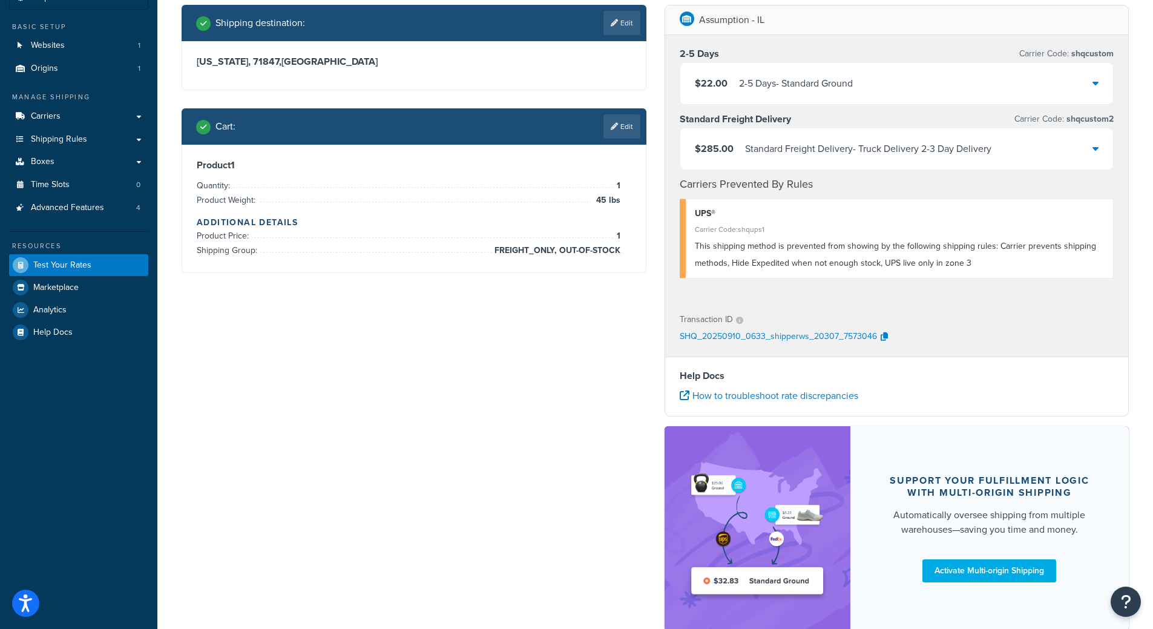
scroll to position [0, 0]
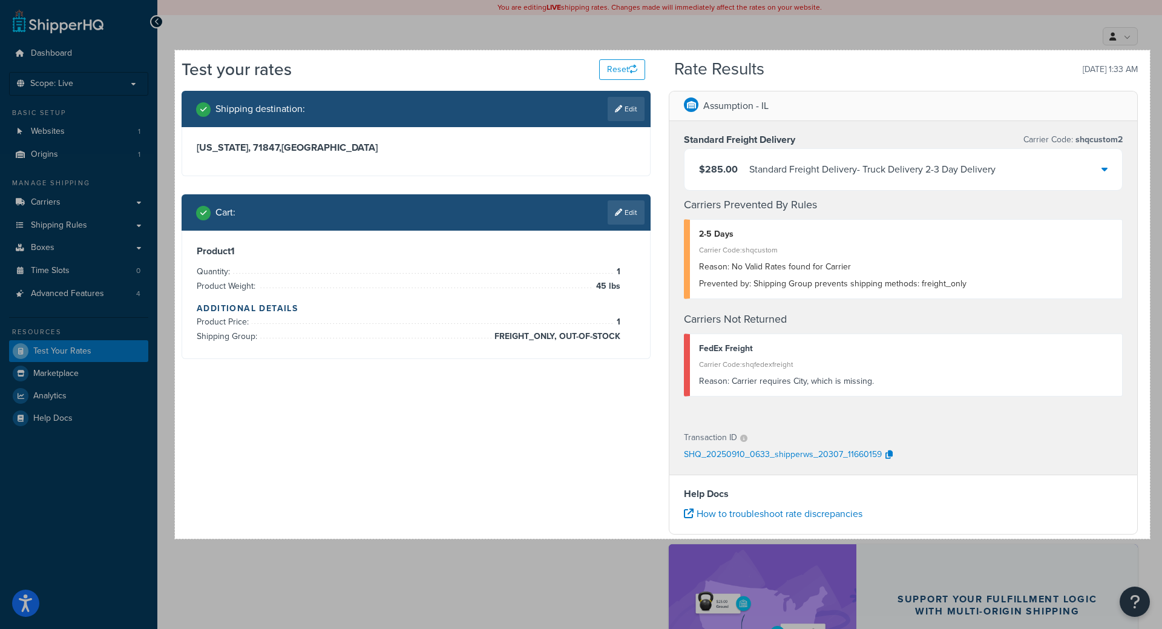
drag, startPoint x: 175, startPoint y: 50, endPoint x: 1149, endPoint y: 539, distance: 1089.9
click at [1149, 539] on div "1611 X 807" at bounding box center [581, 411] width 1162 height 823
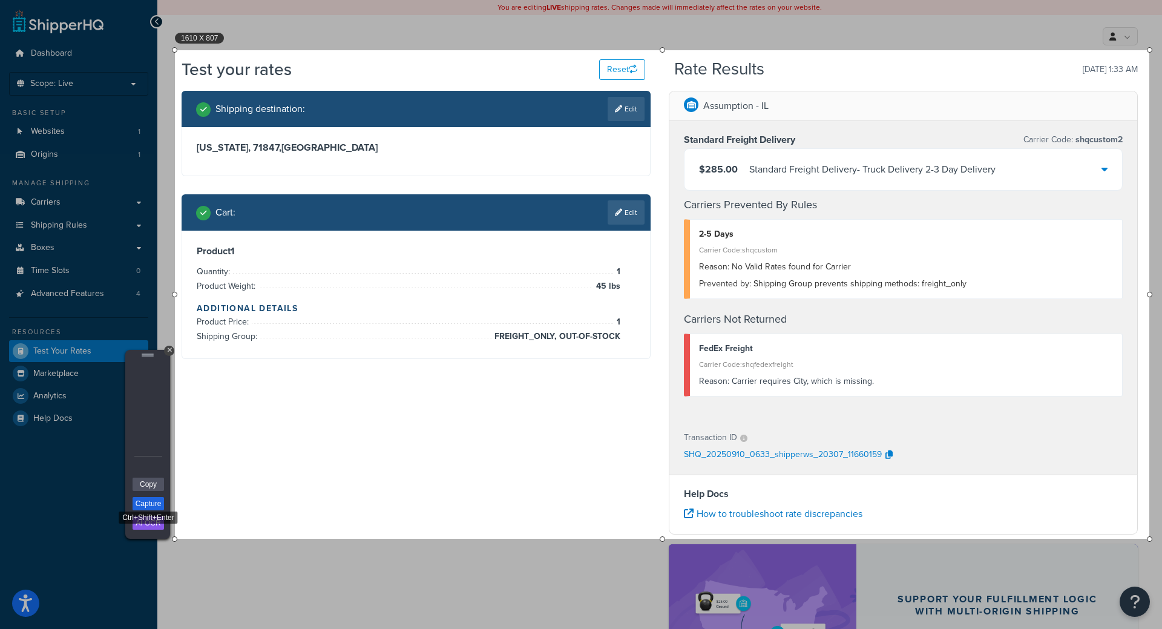
click at [162, 502] on link "Capture" at bounding box center [148, 503] width 31 height 13
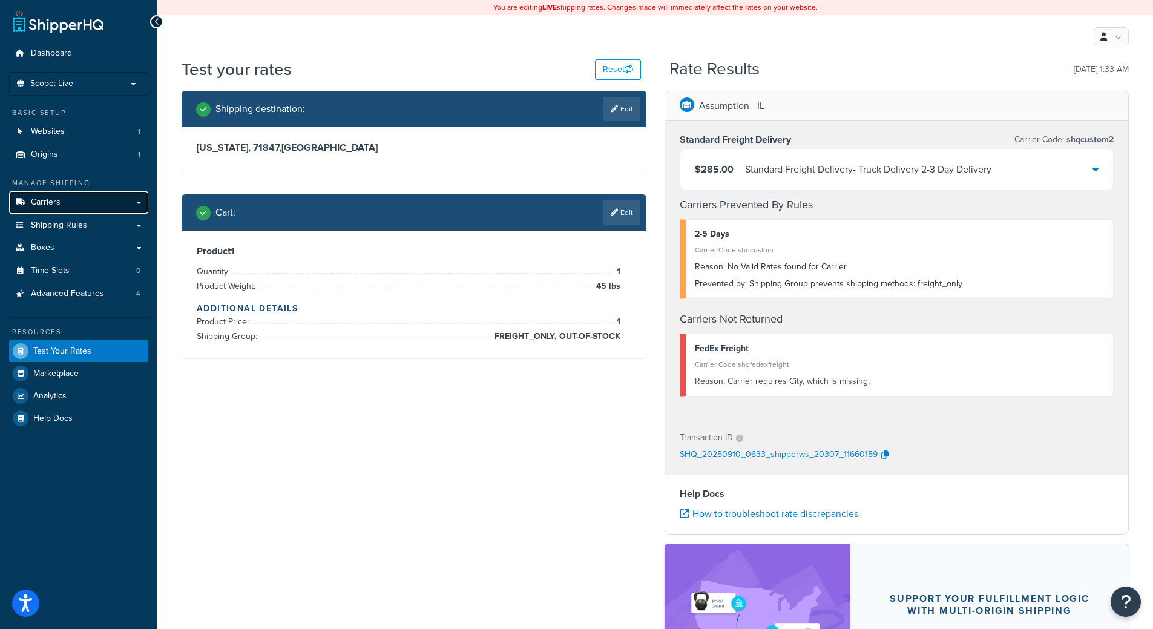
click at [65, 211] on link "Carriers" at bounding box center [78, 202] width 139 height 22
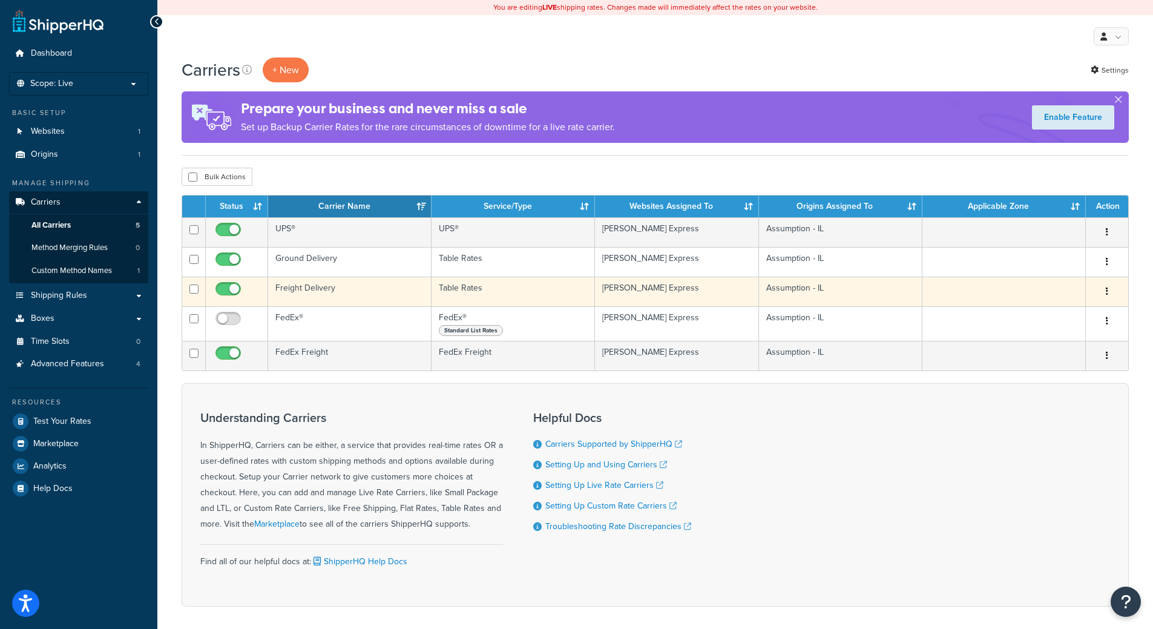
click at [229, 290] on input "checkbox" at bounding box center [229, 291] width 33 height 15
checkbox input "false"
click at [349, 296] on td "Freight Delivery" at bounding box center [349, 292] width 163 height 30
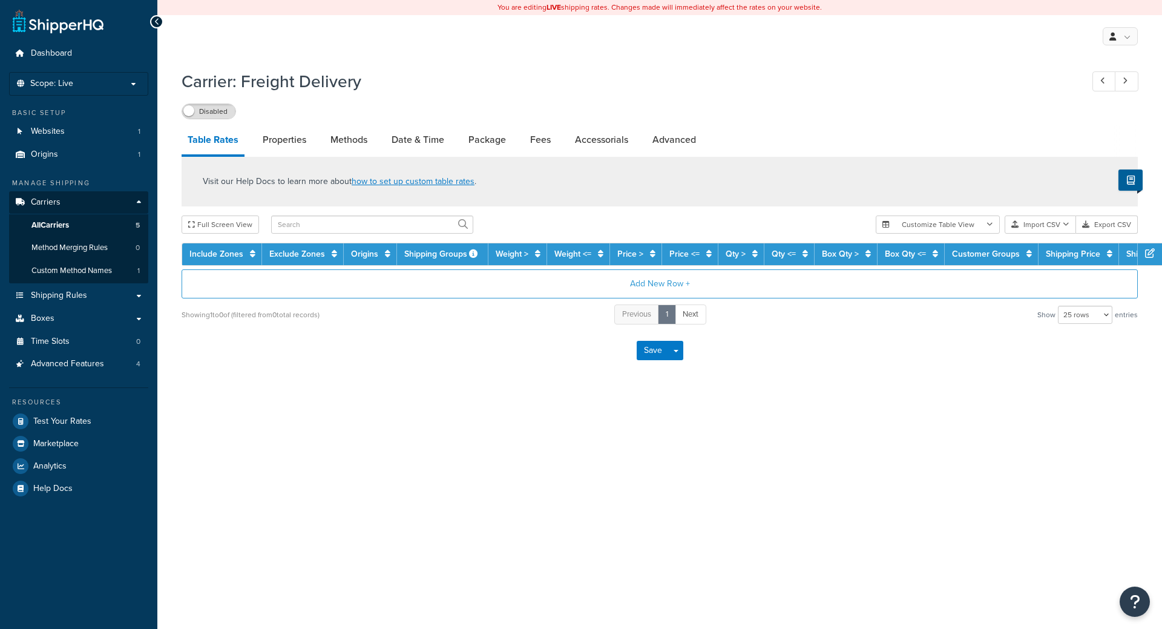
select select "25"
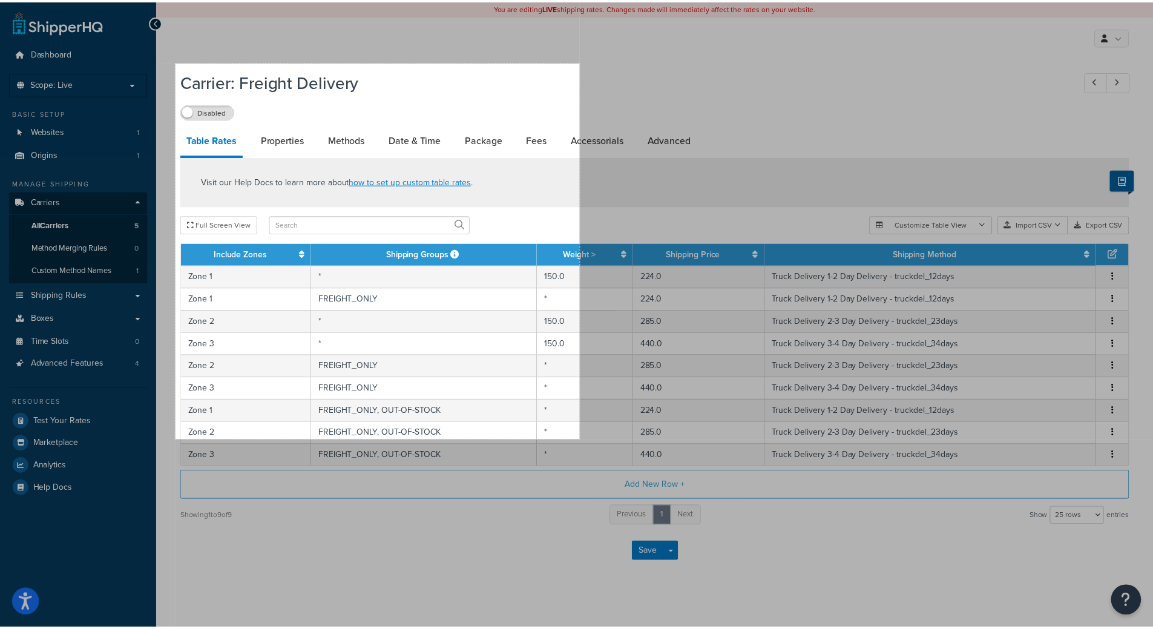
scroll to position [8, 0]
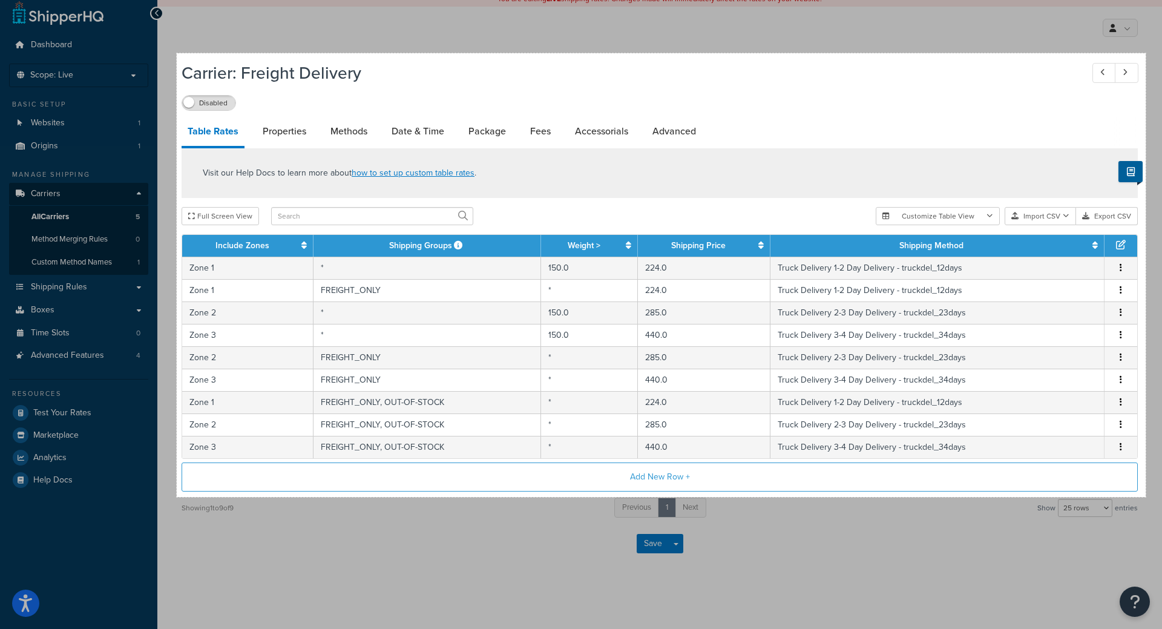
drag, startPoint x: 177, startPoint y: 62, endPoint x: 1146, endPoint y: 495, distance: 1062.0
click at [1146, 495] on div "1601 X 733" at bounding box center [581, 310] width 1162 height 637
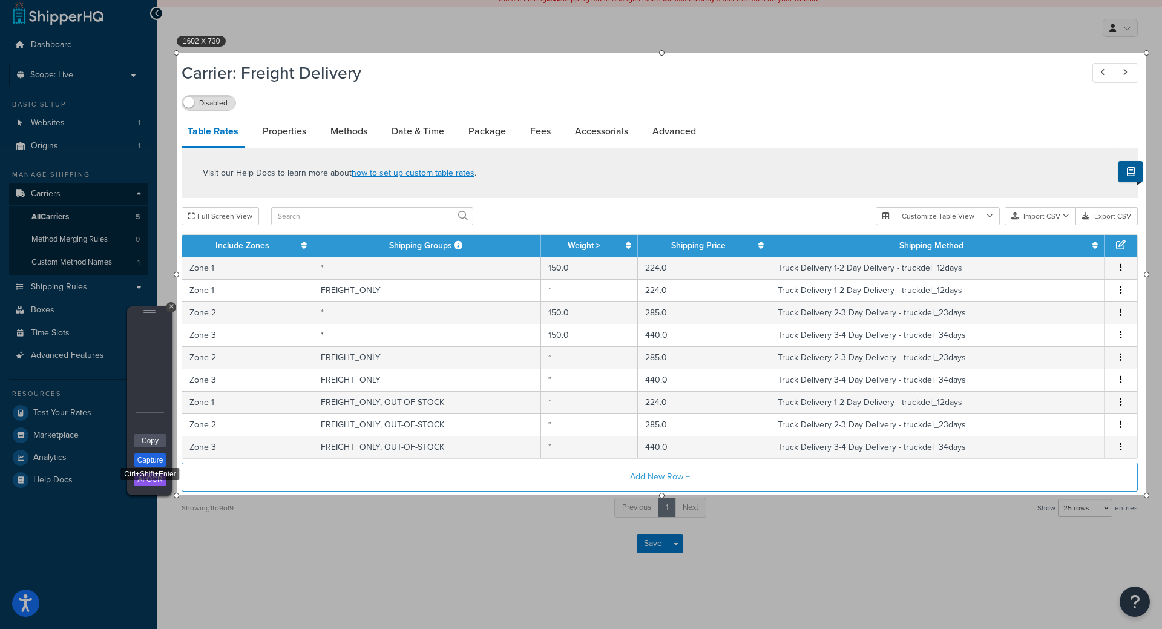
click at [153, 456] on link "Capture" at bounding box center [149, 459] width 31 height 13
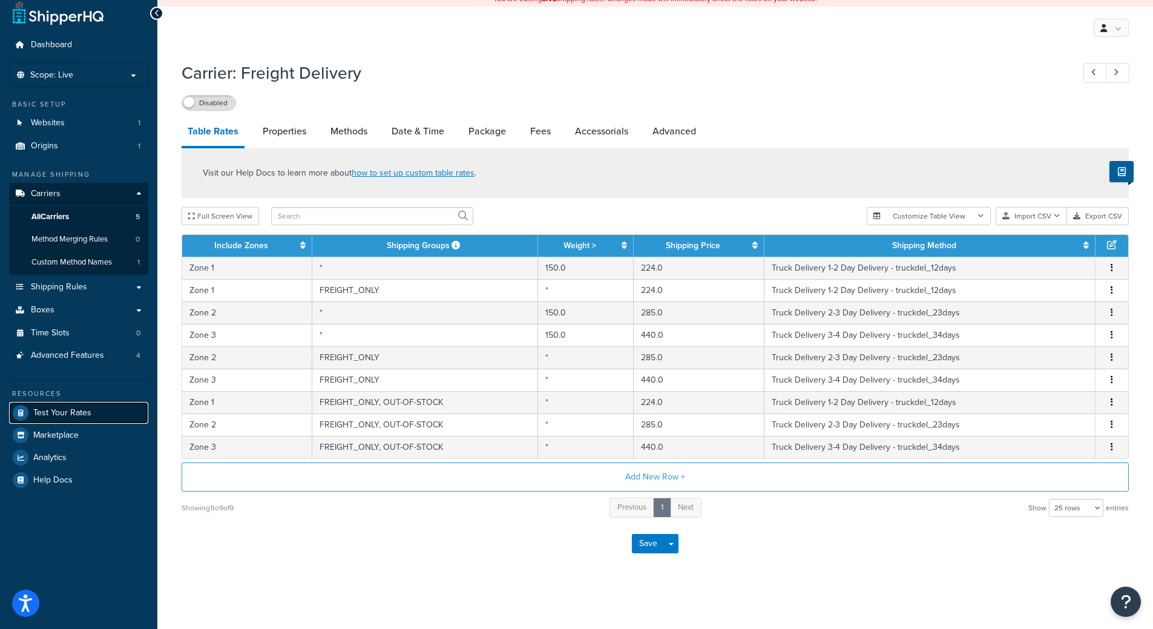
click at [92, 410] on link "Test Your Rates" at bounding box center [78, 413] width 139 height 22
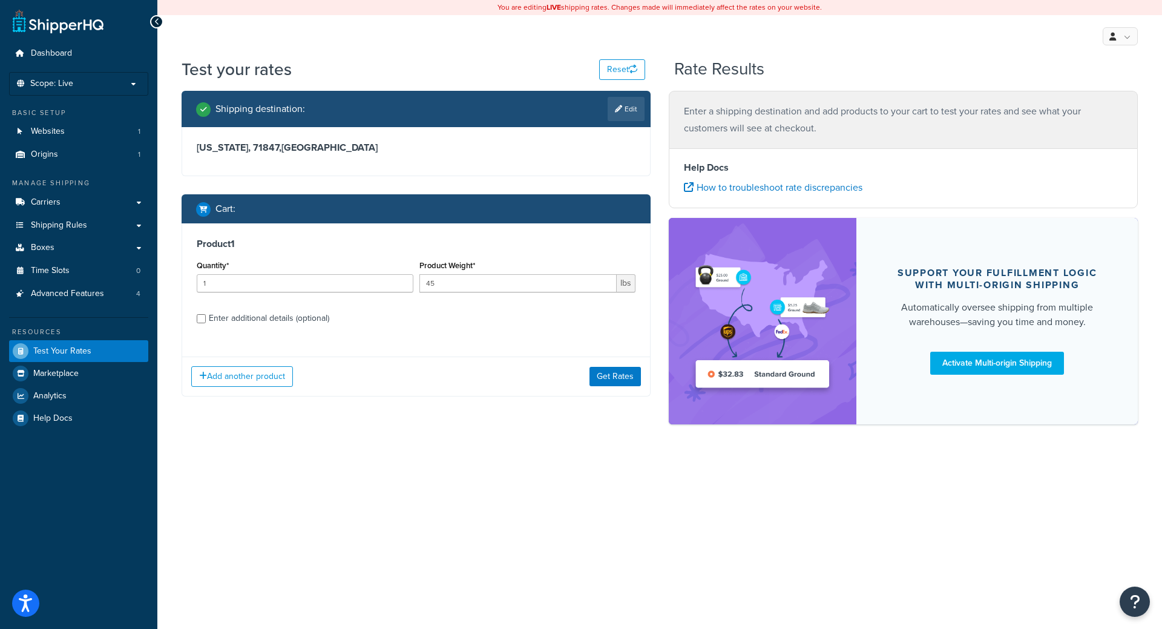
click at [251, 152] on h3 "[US_STATE], 71847 , [GEOGRAPHIC_DATA]" at bounding box center [416, 148] width 439 height 12
copy h3 "71847"
click at [623, 114] on link "Edit" at bounding box center [626, 109] width 37 height 24
select select "AR"
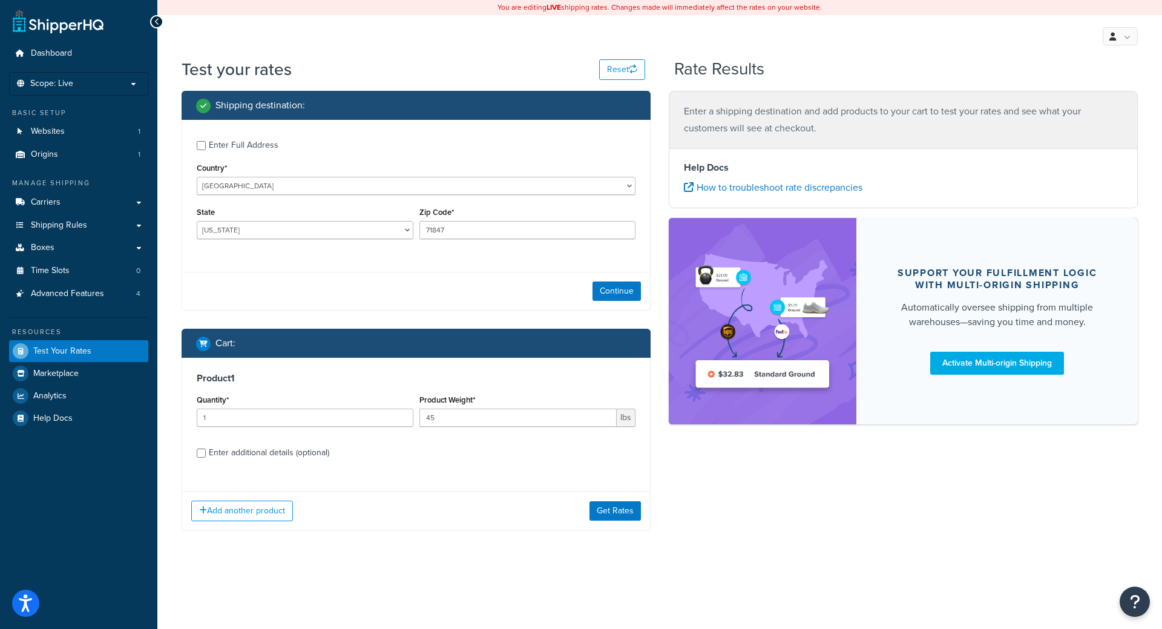
click at [238, 149] on div "Enter Full Address" at bounding box center [244, 145] width 70 height 17
click at [206, 149] on input "Enter Full Address" at bounding box center [201, 145] width 9 height 9
checkbox input "true"
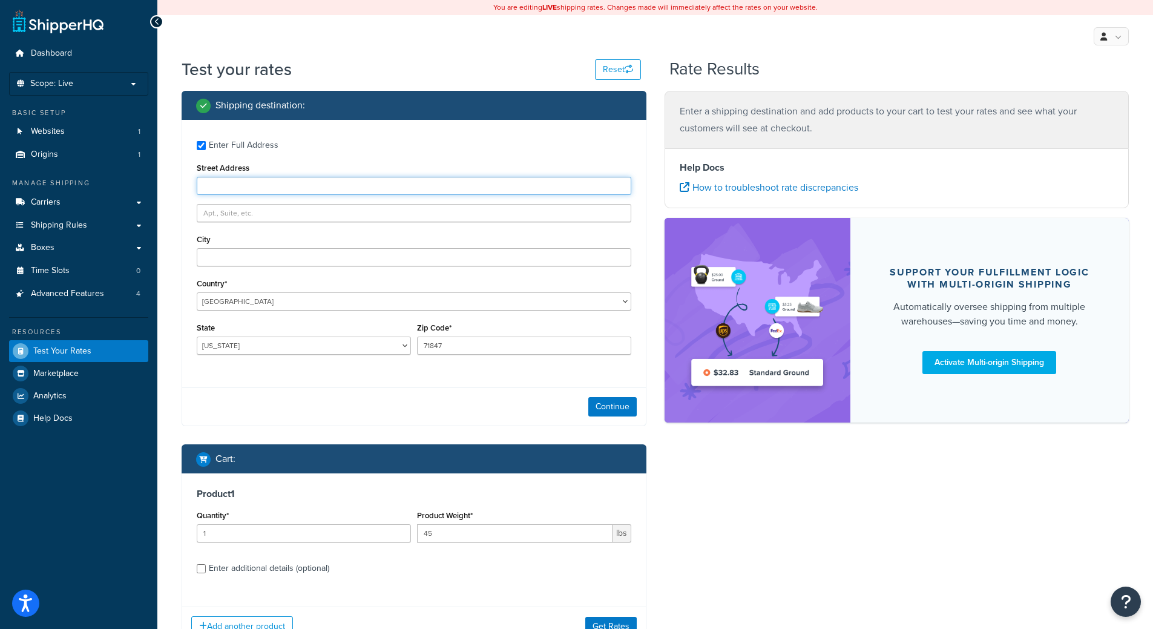
click at [258, 184] on input "Street Address" at bounding box center [414, 186] width 435 height 18
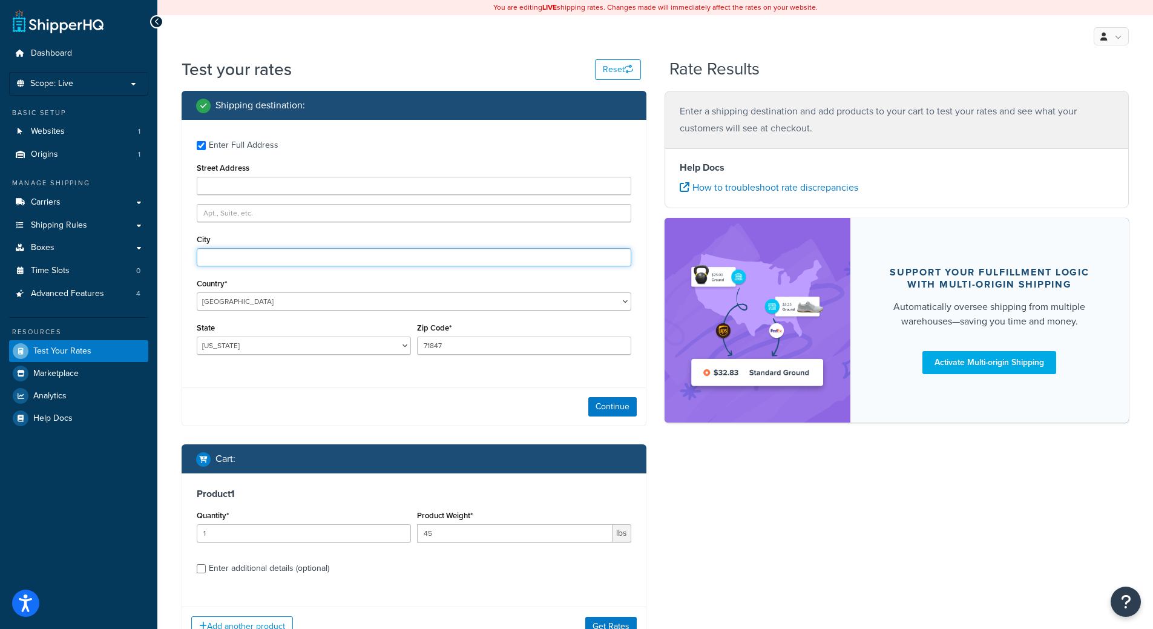
click at [229, 260] on input "City" at bounding box center [414, 257] width 435 height 18
paste input "[PERSON_NAME]"
type input "[PERSON_NAME]"
click at [609, 409] on button "Continue" at bounding box center [612, 406] width 48 height 19
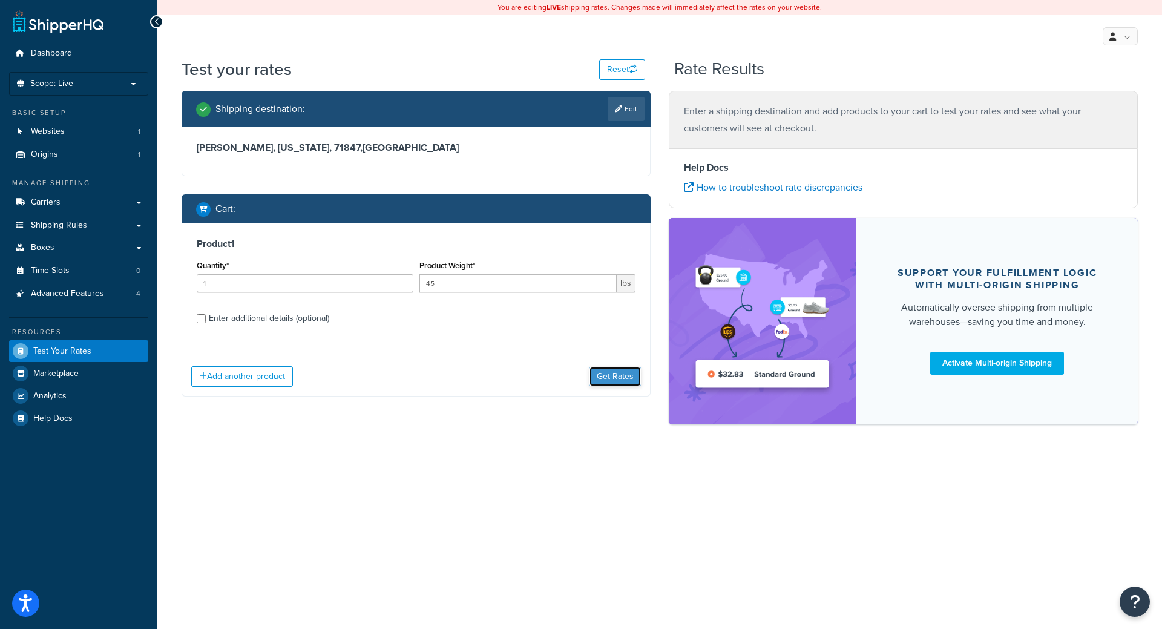
click at [619, 383] on button "Get Rates" at bounding box center [614, 376] width 51 height 19
